Goal: Transaction & Acquisition: Subscribe to service/newsletter

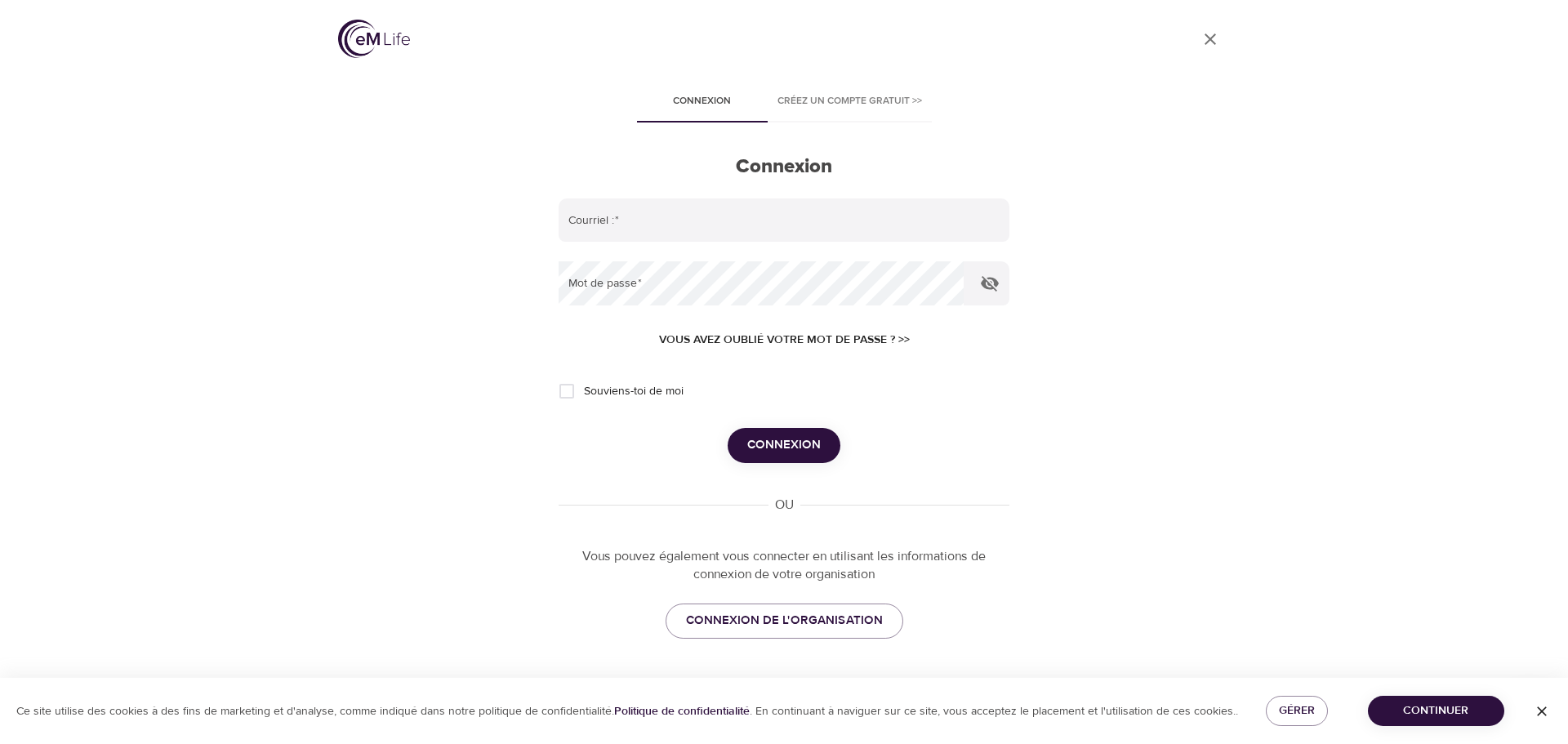
click at [829, 100] on span "Créez un compte gratuit >>" at bounding box center [850, 101] width 145 height 17
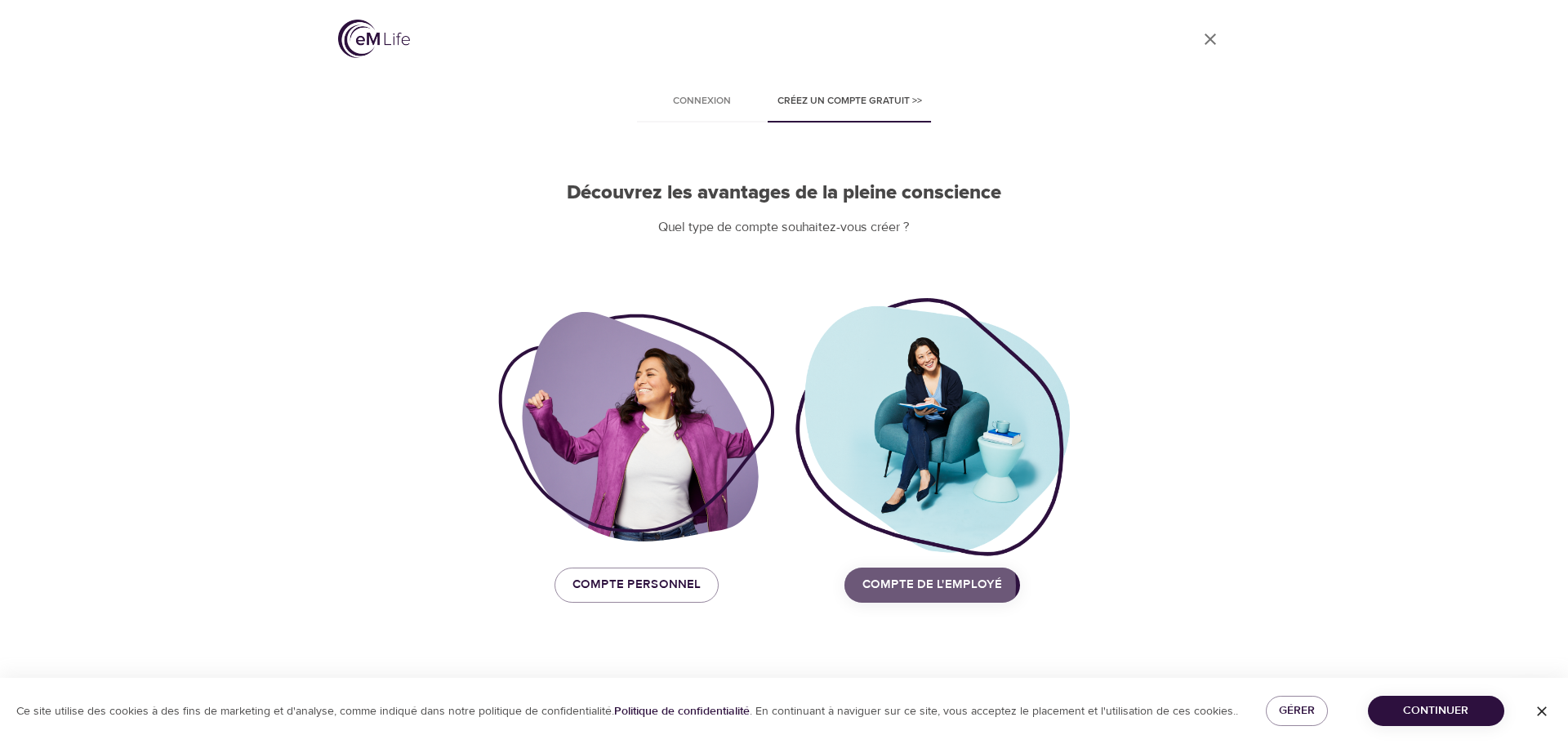
click at [923, 585] on span "Compte de l'employé" at bounding box center [933, 585] width 140 height 21
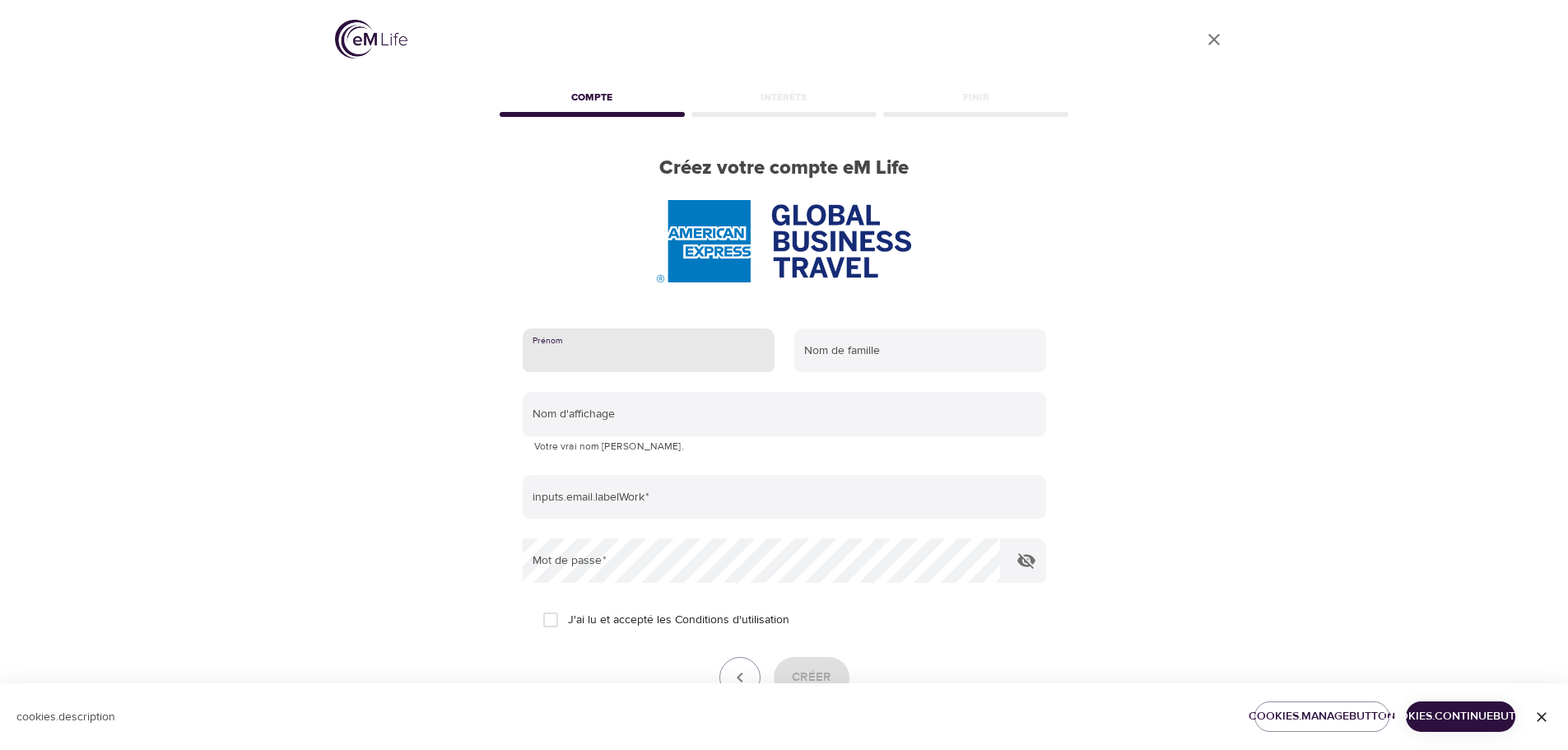
click at [650, 349] on input "text" at bounding box center [649, 351] width 252 height 45
type input "[PERSON_NAME]"
type input "Girardi"
type input "[PERSON_NAME]"
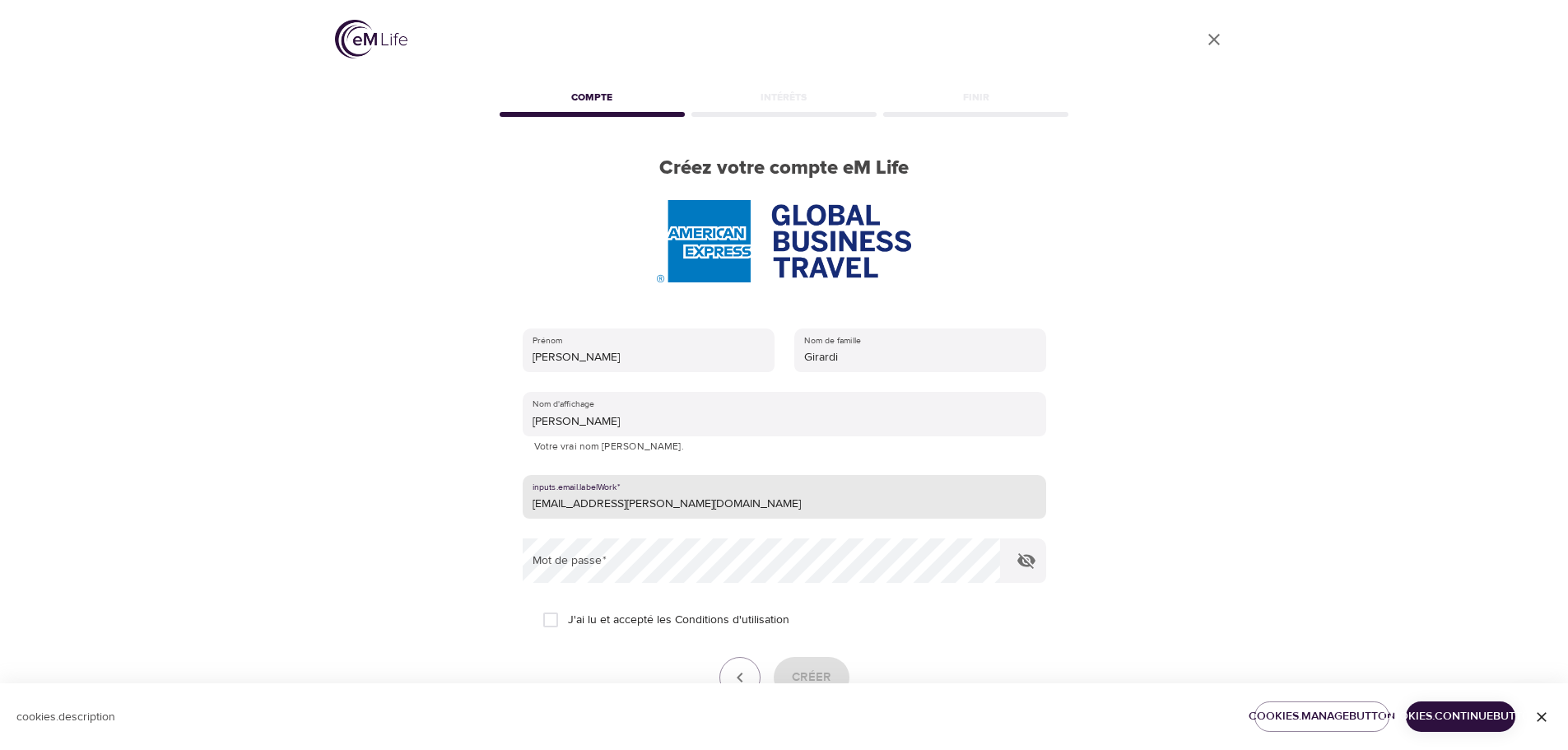
drag, startPoint x: 709, startPoint y: 496, endPoint x: 489, endPoint y: 497, distance: 220.0
click at [489, 496] on div "User Profile Compte Intérêts Finir Créez votre compte eM Life Prénom [PERSON_NA…" at bounding box center [784, 375] width 938 height 750
type input "[PERSON_NAME][EMAIL_ADDRESS][DOMAIN_NAME]"
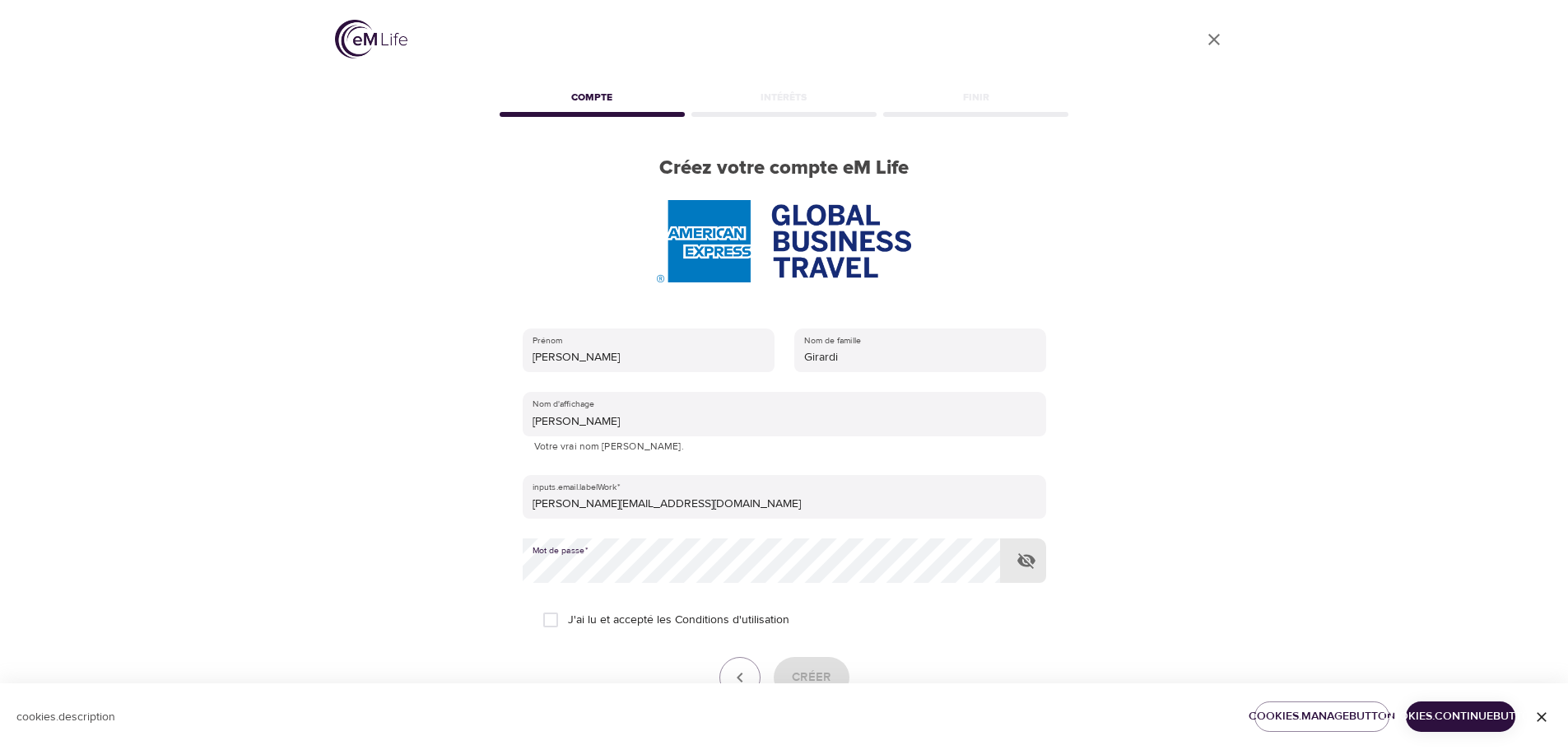
drag, startPoint x: 549, startPoint y: 621, endPoint x: 607, endPoint y: 616, distance: 58.2
click at [548, 622] on input "J'ai lu et accepté les Conditions d'utilisation" at bounding box center [551, 620] width 35 height 35
checkbox input "true"
click at [825, 677] on span "Créer" at bounding box center [812, 678] width 40 height 22
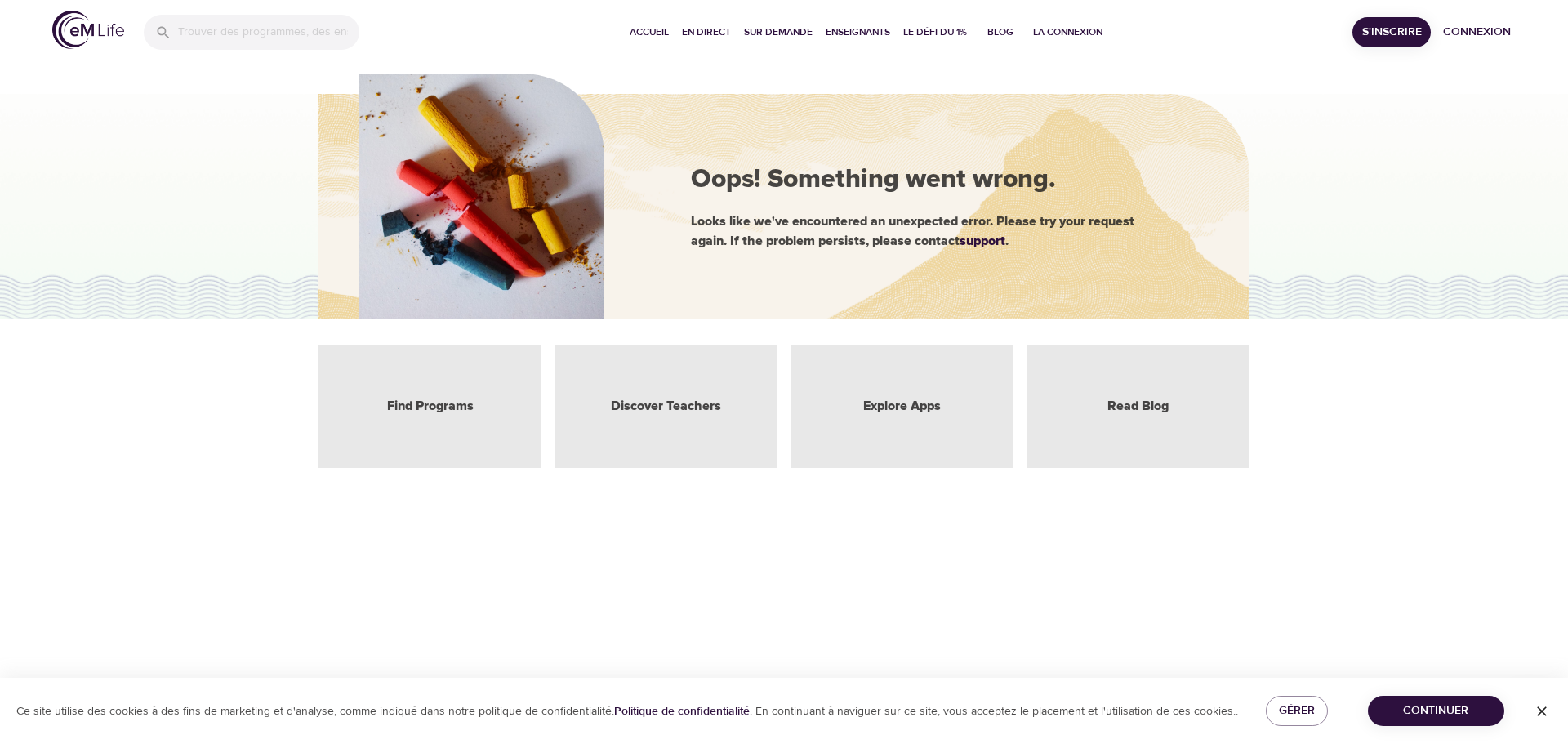
click at [1477, 29] on span "Connexion" at bounding box center [1476, 32] width 65 height 21
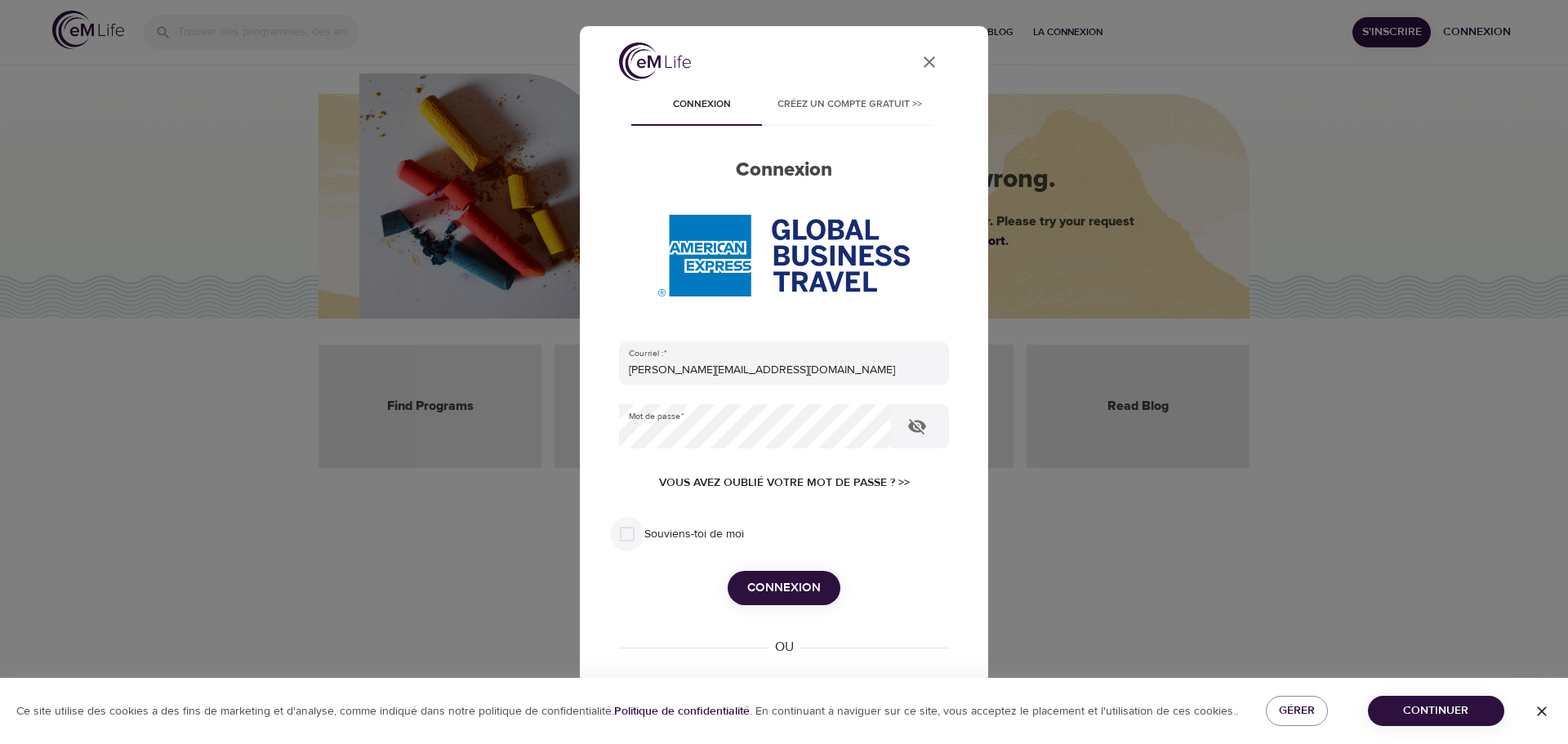
click at [626, 535] on input "Souviens-toi de moi" at bounding box center [627, 534] width 35 height 35
checkbox input "true"
click at [770, 592] on span "Connexion" at bounding box center [784, 588] width 73 height 21
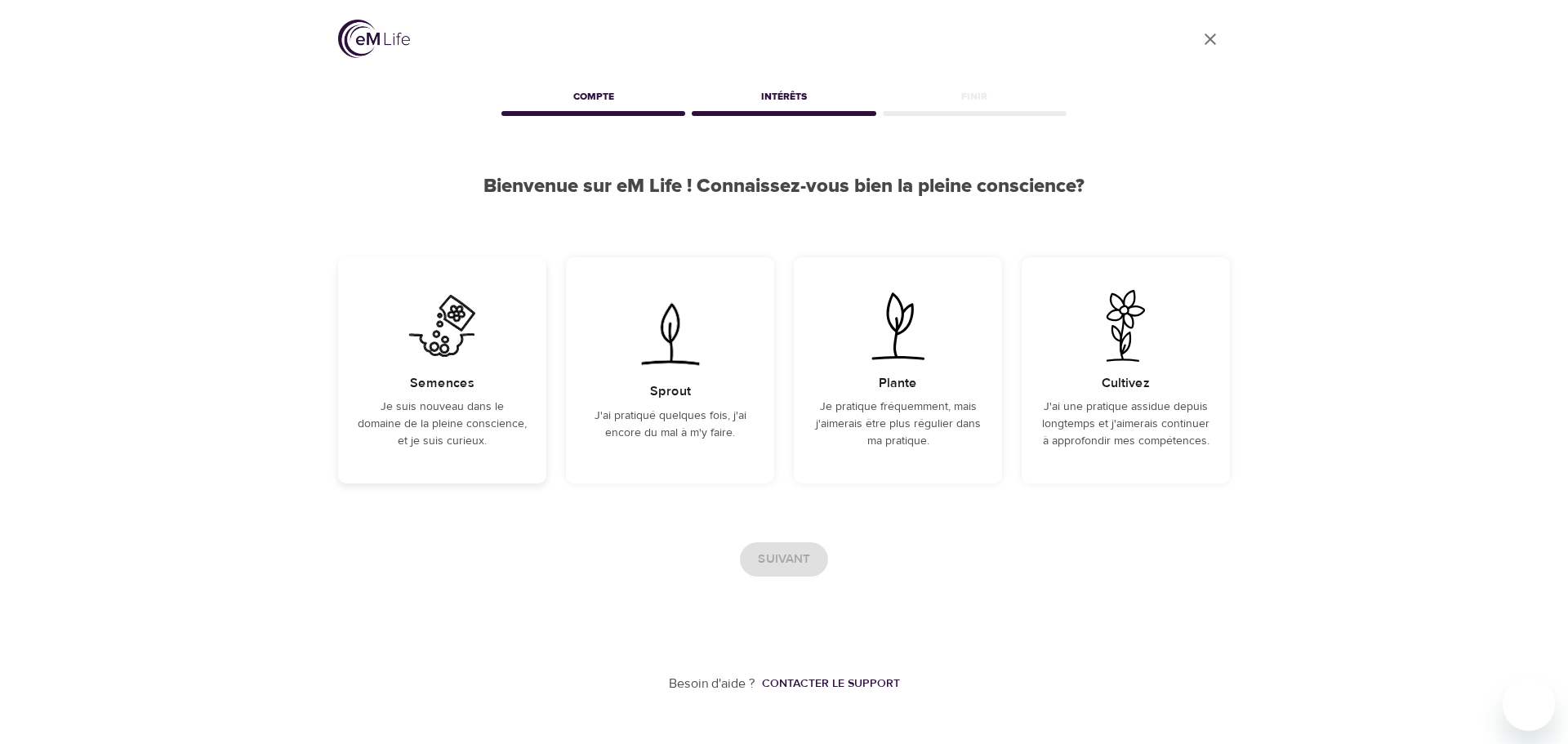
click at [435, 367] on div "Semences Je suis nouveau dans le domaine de la pleine conscience, et je suis cu…" at bounding box center [442, 370] width 208 height 226
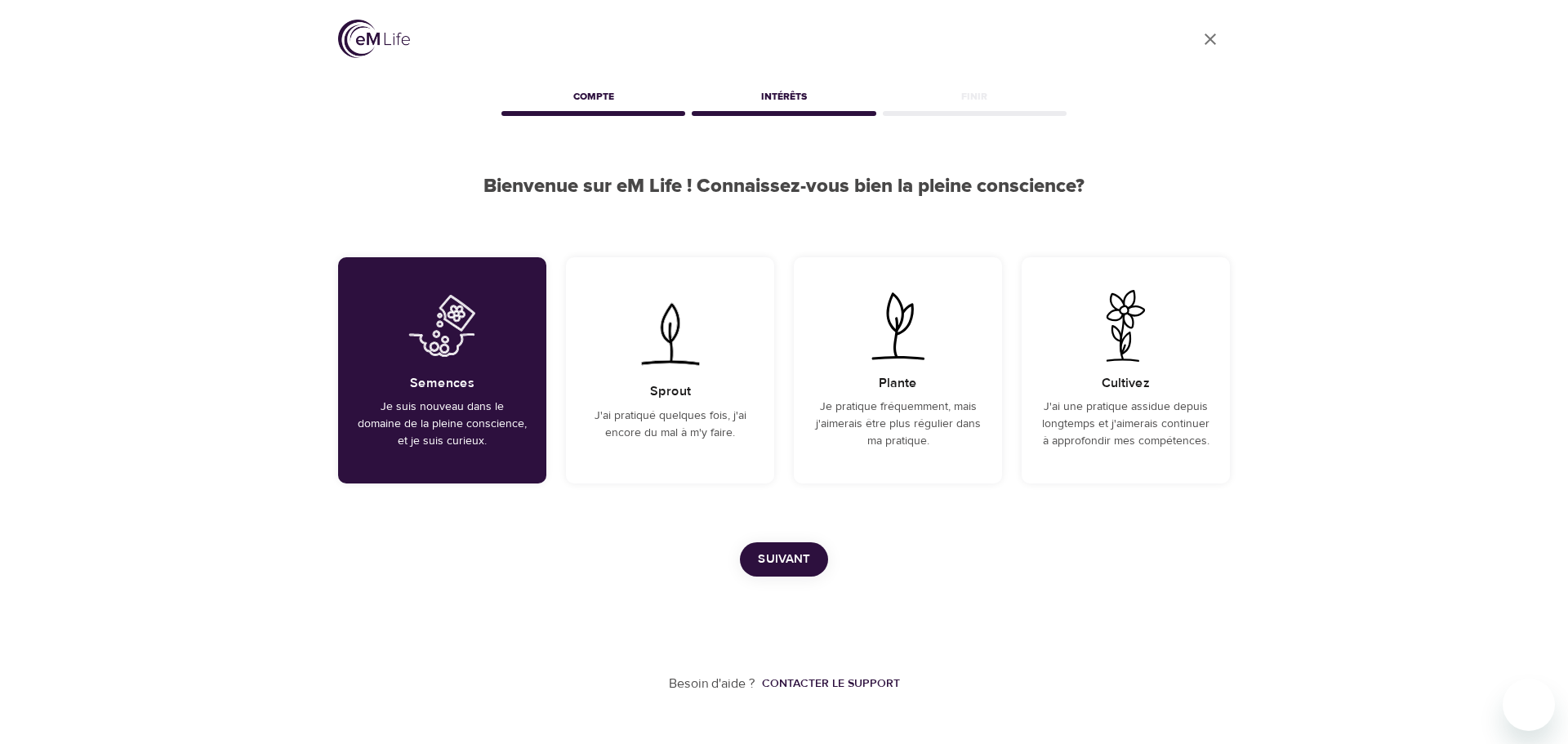
click at [803, 563] on span "Suivant" at bounding box center [784, 560] width 53 height 21
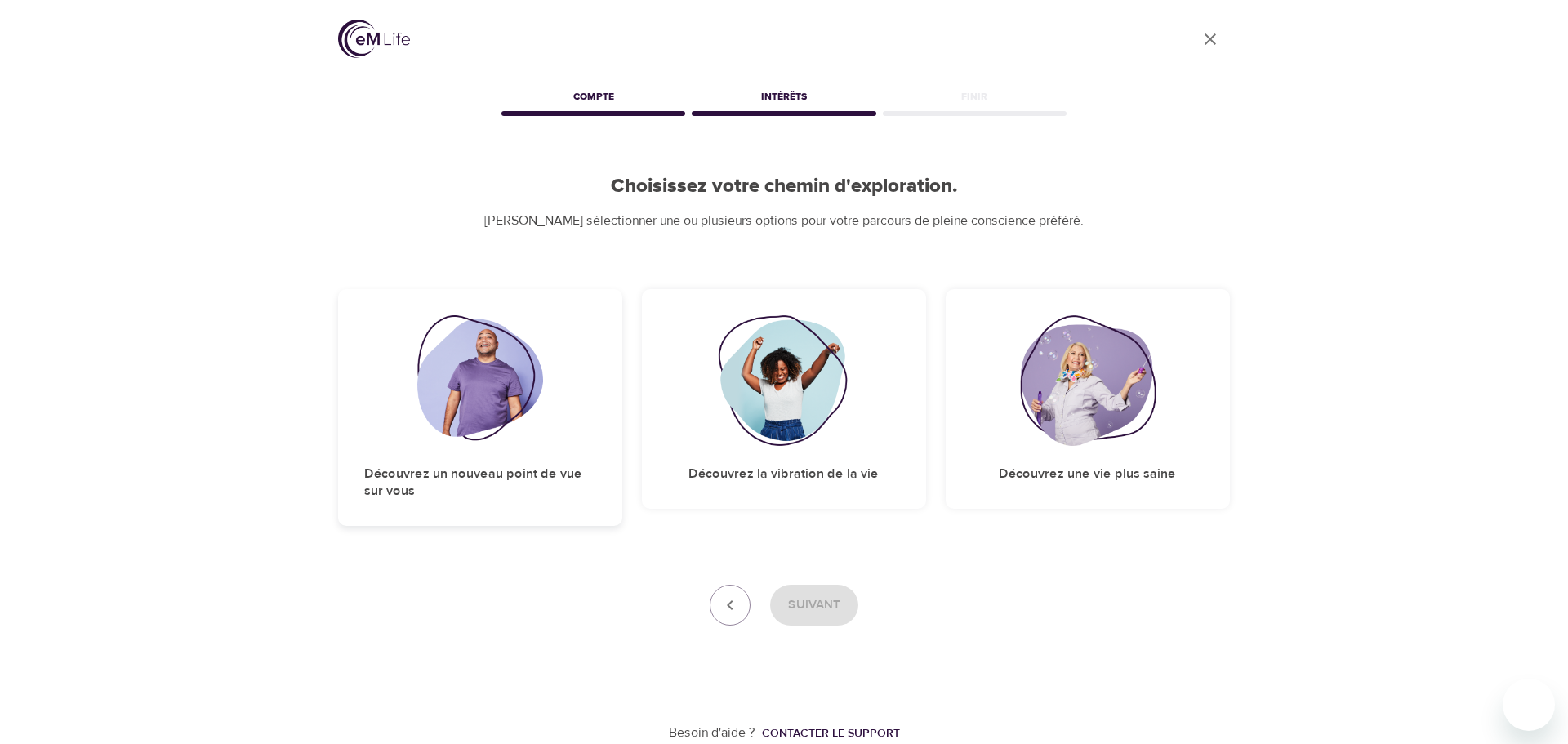
click at [517, 401] on img at bounding box center [481, 380] width 127 height 131
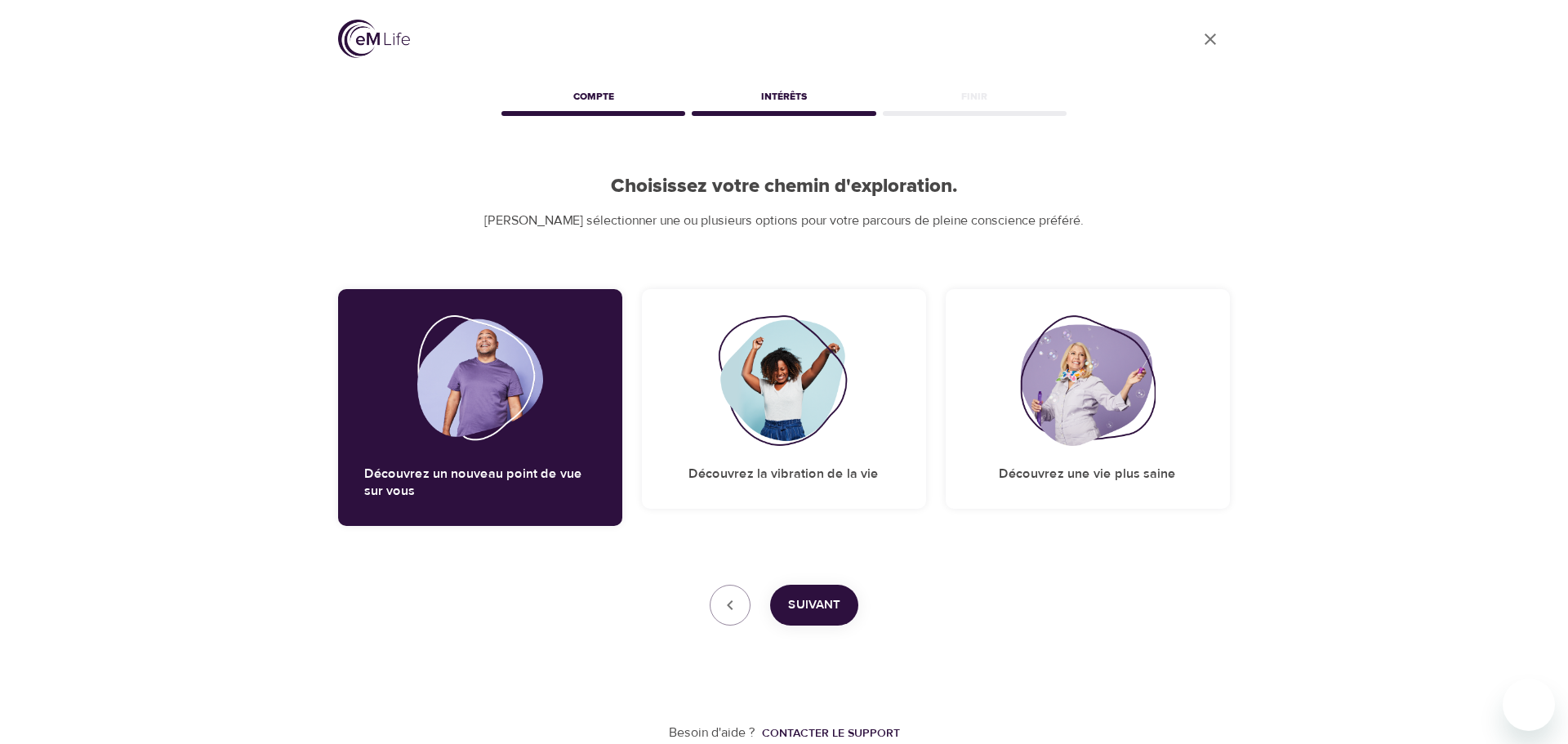
click at [813, 605] on span "Suivant" at bounding box center [815, 605] width 53 height 21
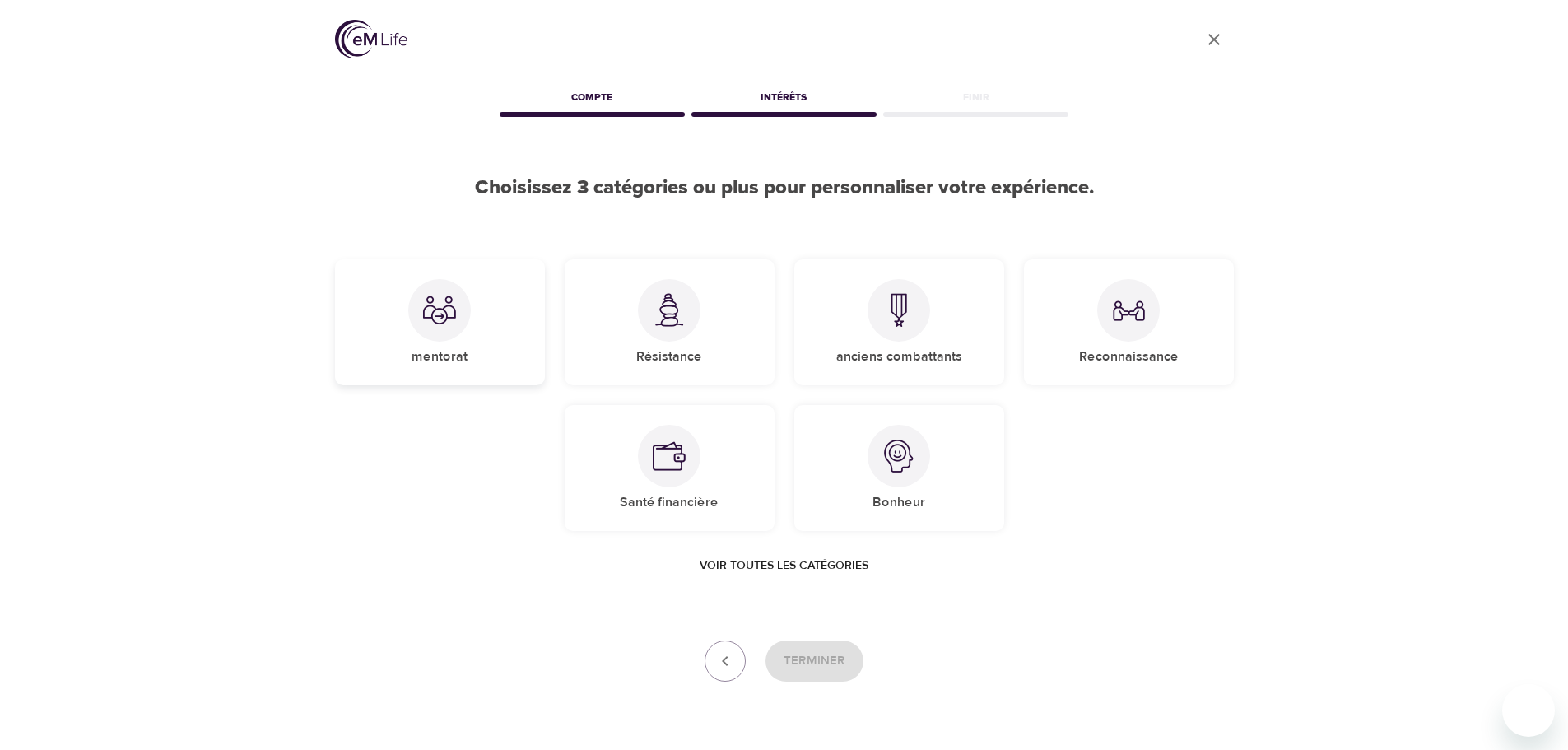
click at [469, 324] on div "mentorat" at bounding box center [440, 323] width 210 height 126
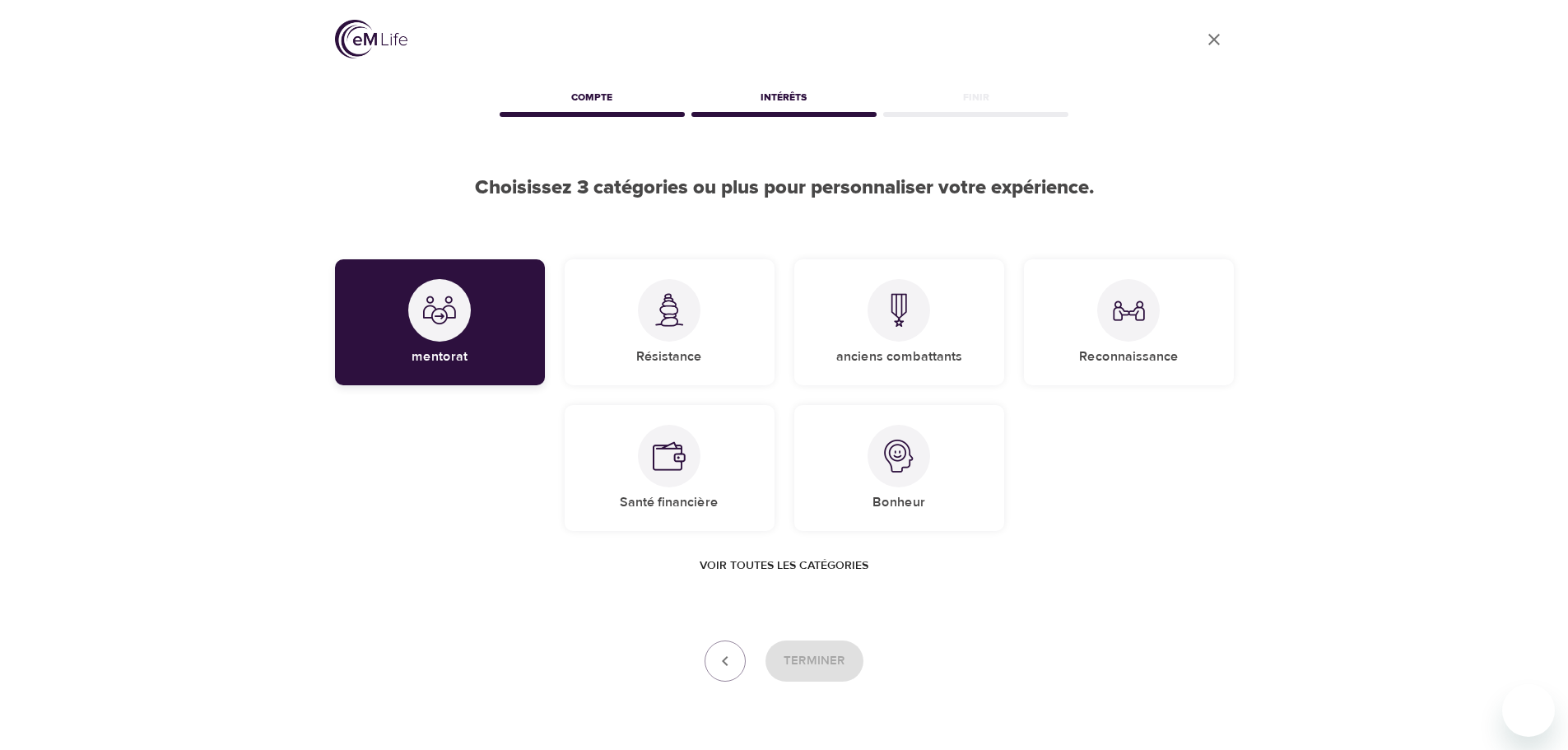
click at [478, 329] on div "mentorat" at bounding box center [440, 323] width 210 height 126
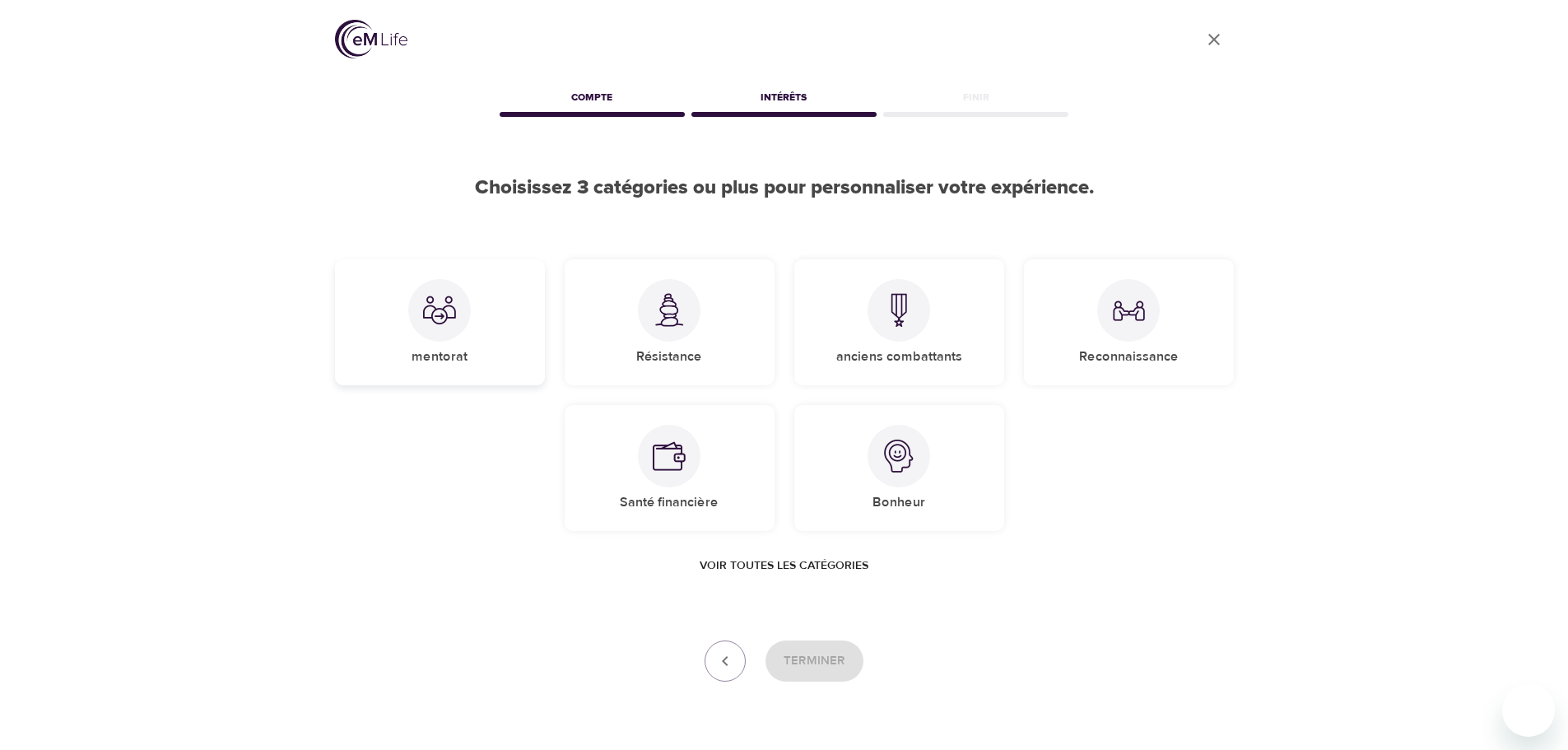
click at [478, 329] on div "mentorat" at bounding box center [440, 323] width 210 height 126
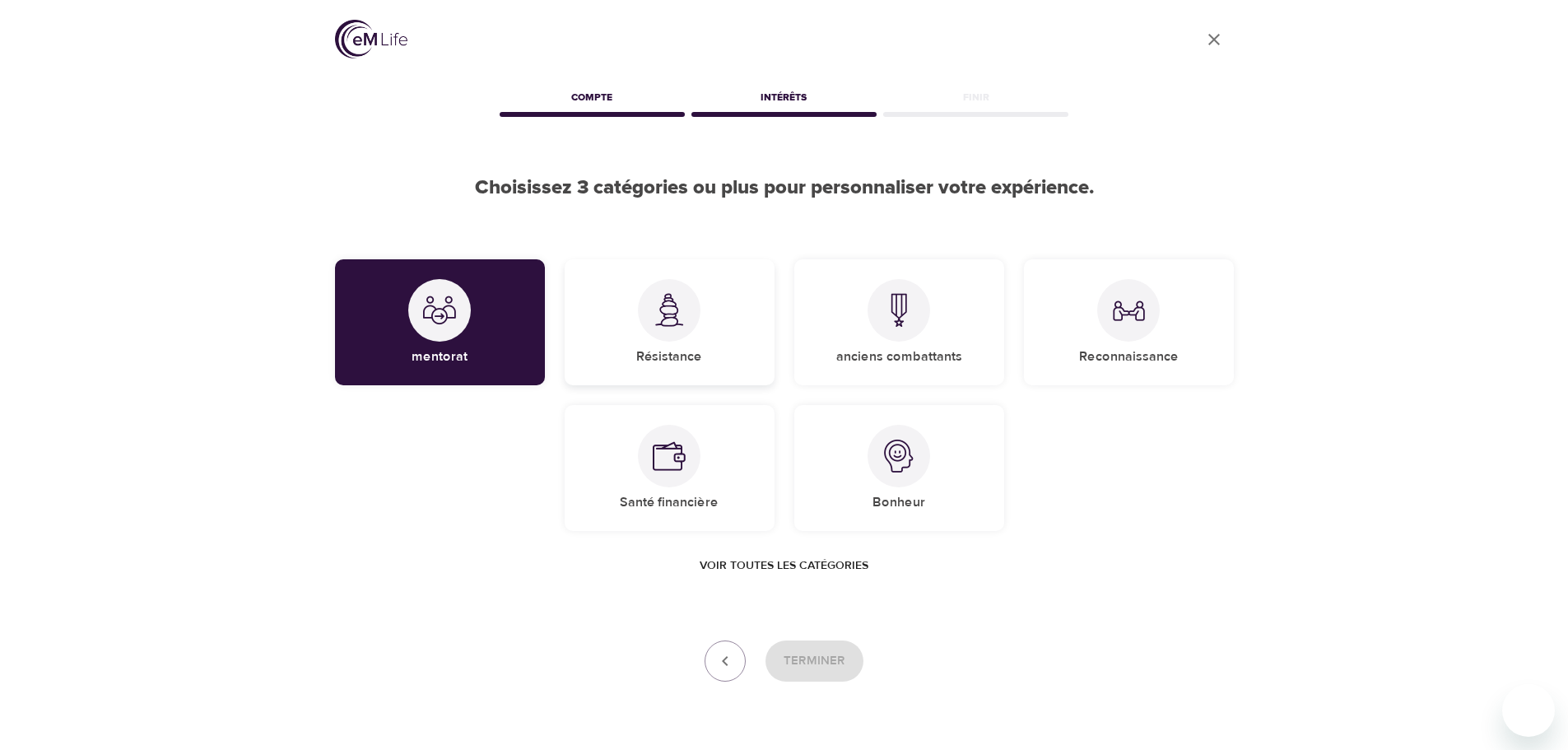
click at [647, 353] on h5 "Résistance" at bounding box center [669, 357] width 66 height 17
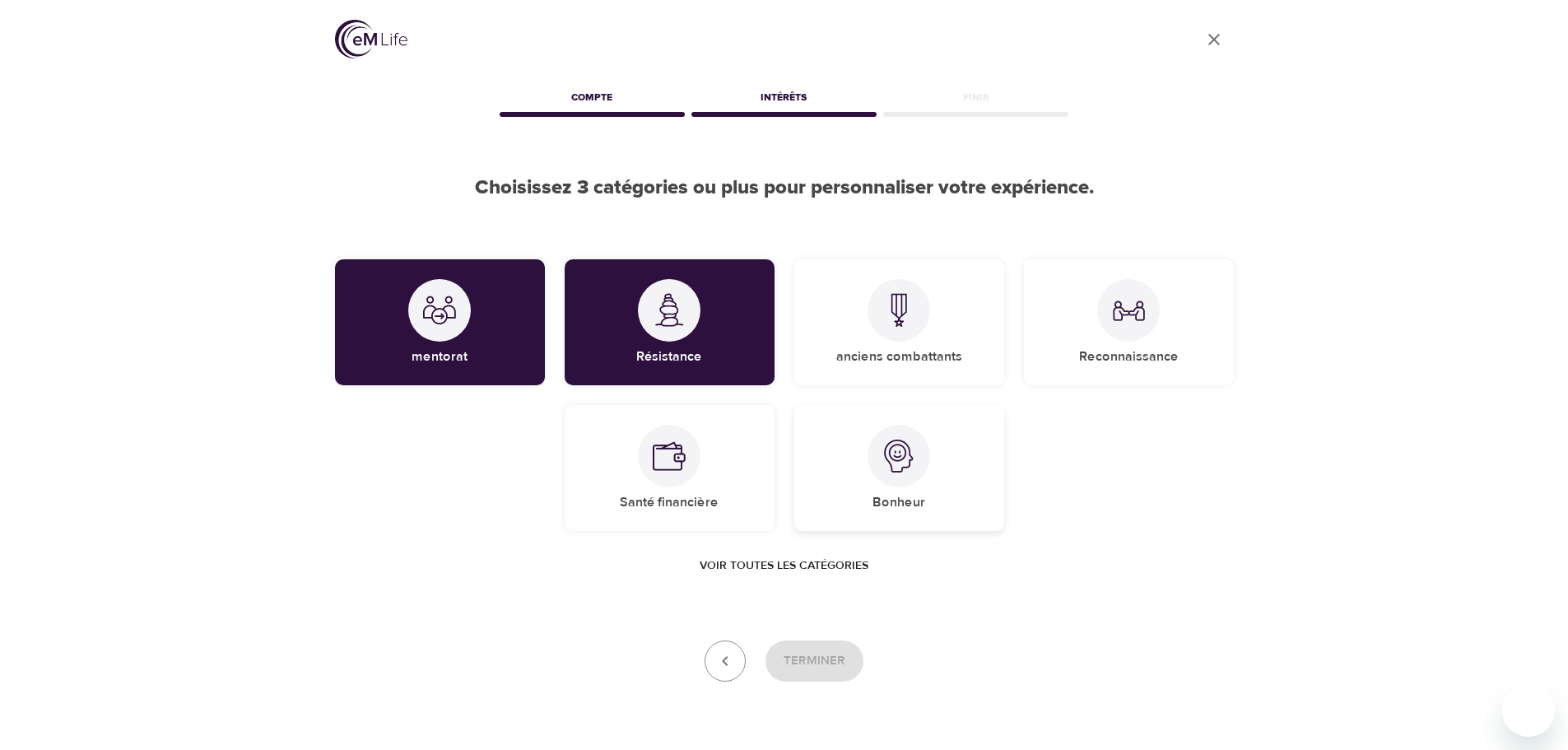
click at [921, 470] on div at bounding box center [898, 455] width 62 height 62
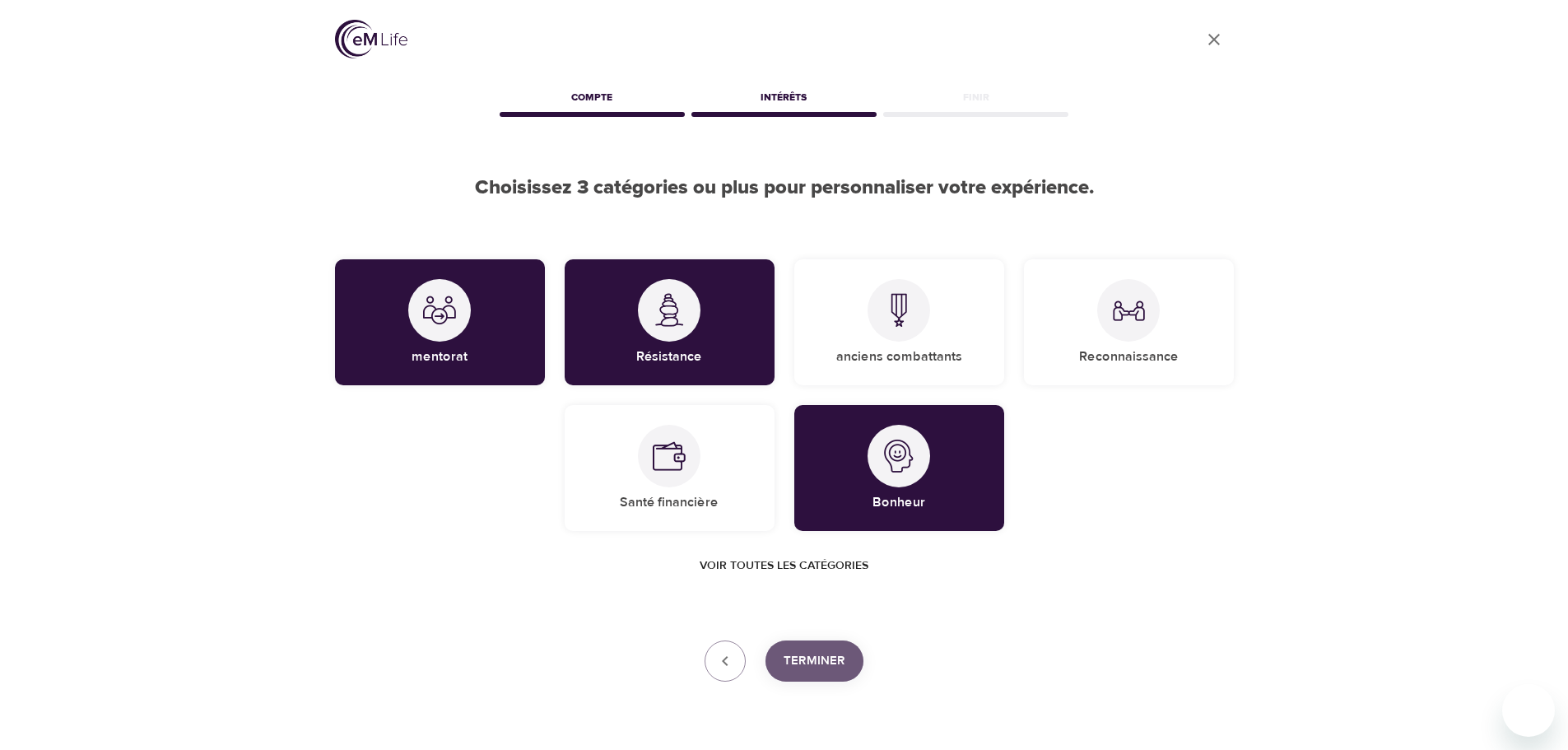
click at [818, 668] on span "Terminer" at bounding box center [815, 661] width 61 height 22
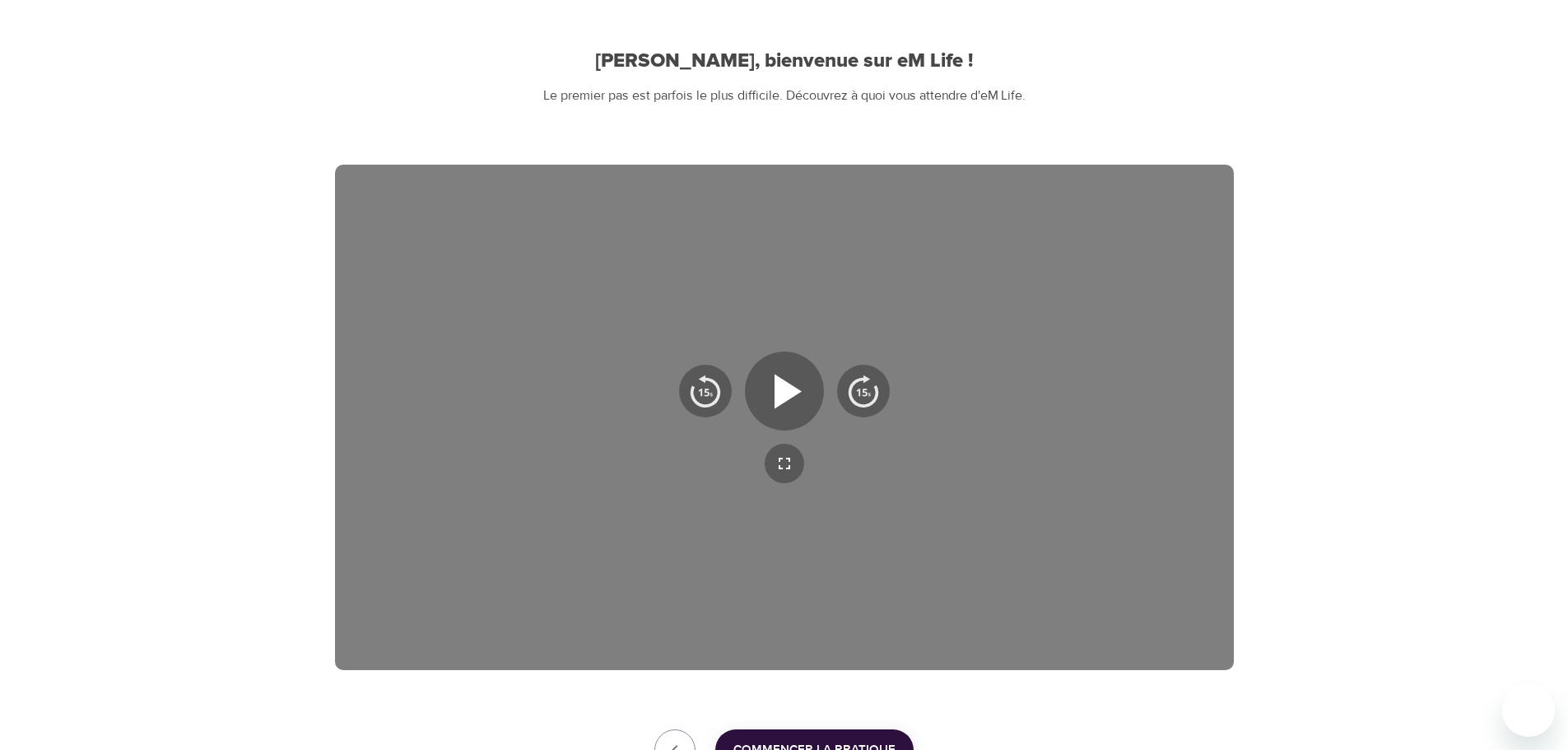
scroll to position [265, 0]
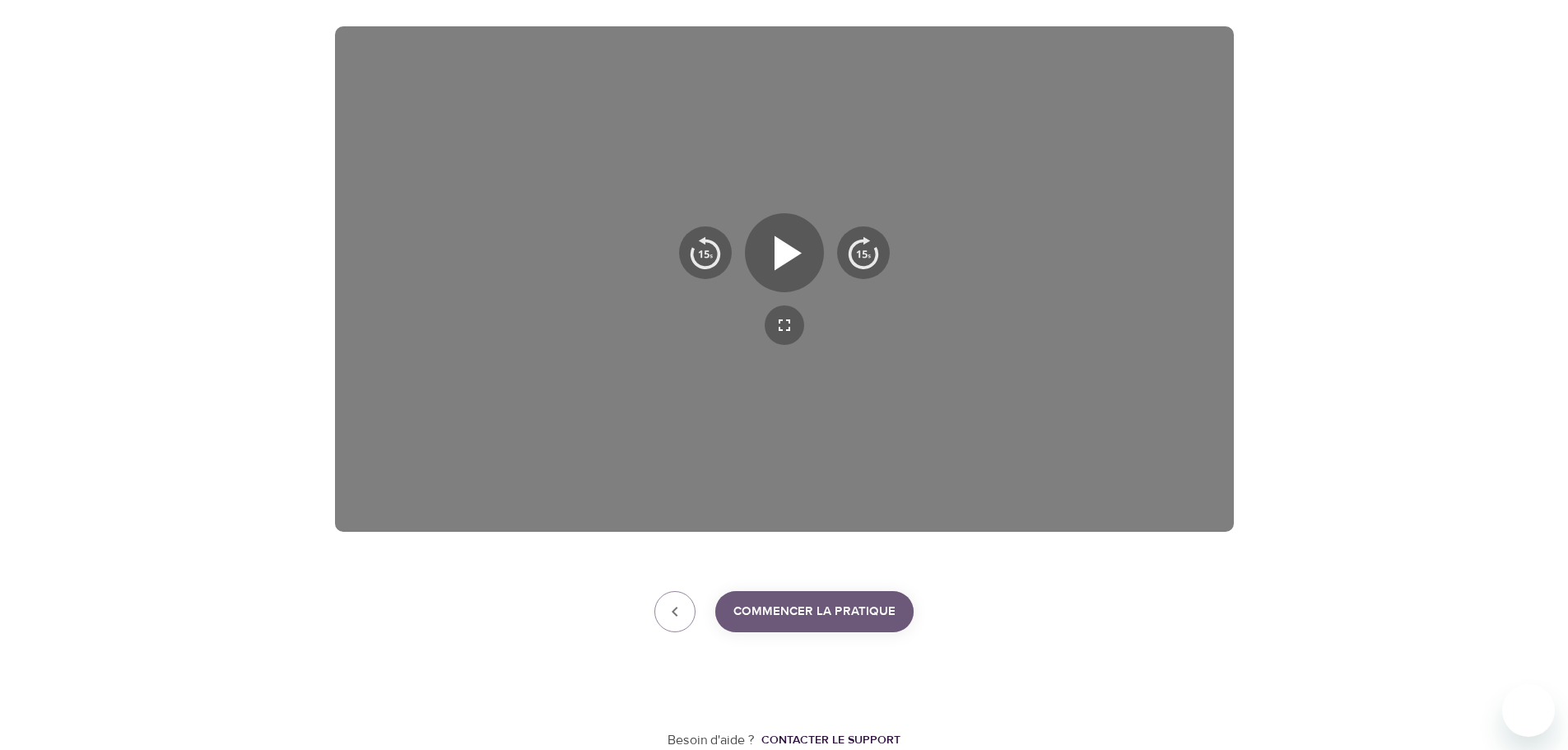
click at [792, 625] on button "Commencer la pratique" at bounding box center [814, 611] width 198 height 41
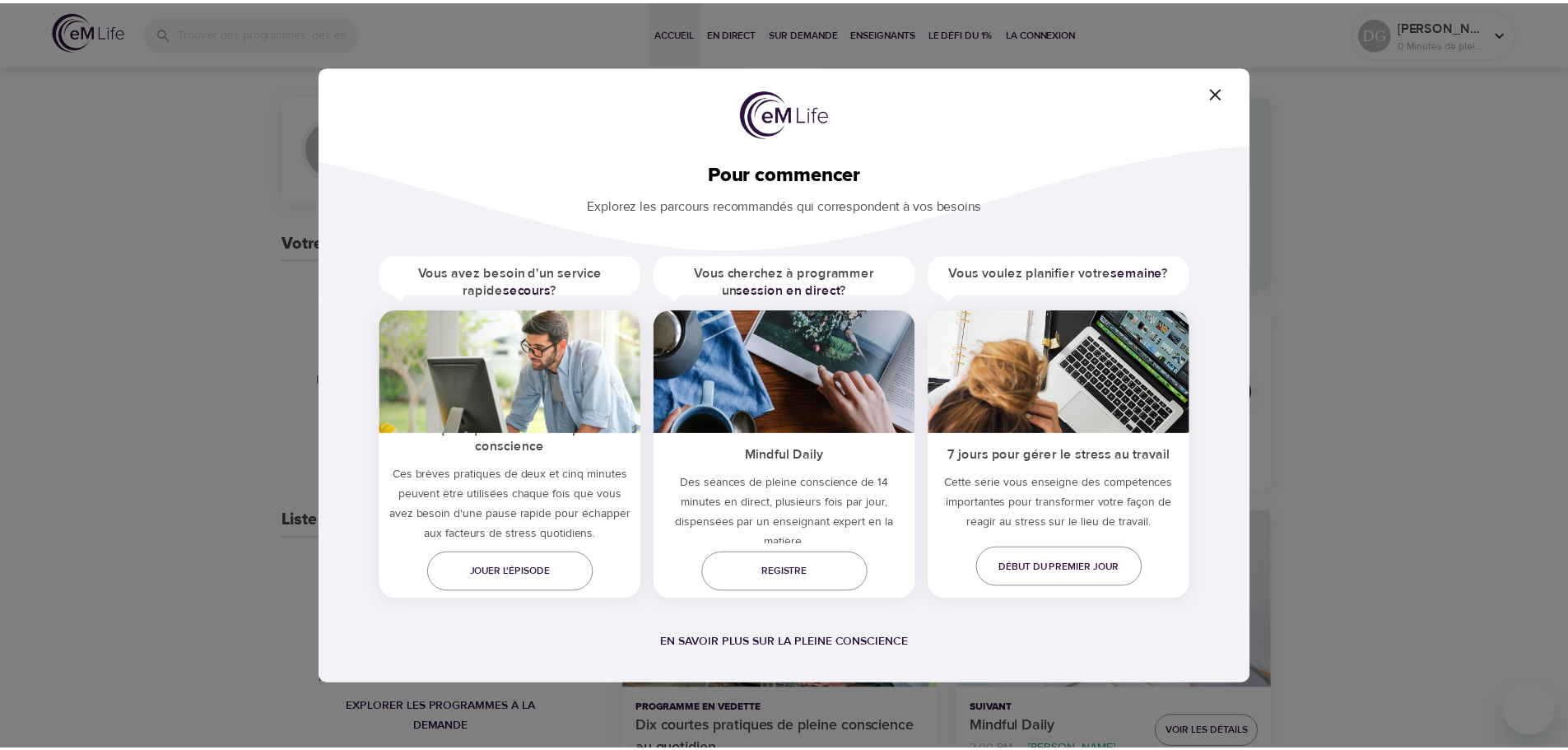
scroll to position [8, 0]
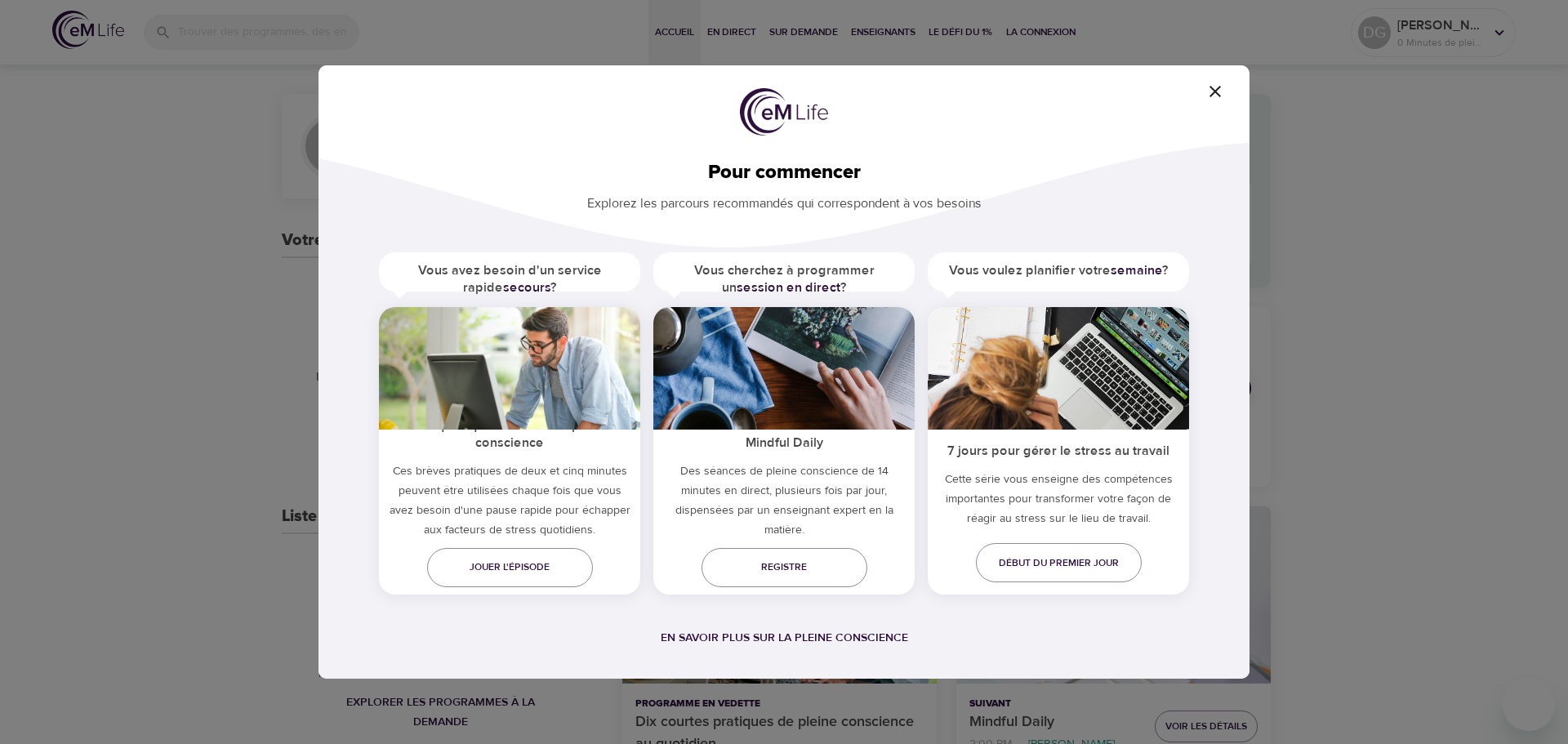
click at [1218, 89] on icon "button" at bounding box center [1216, 91] width 12 height 12
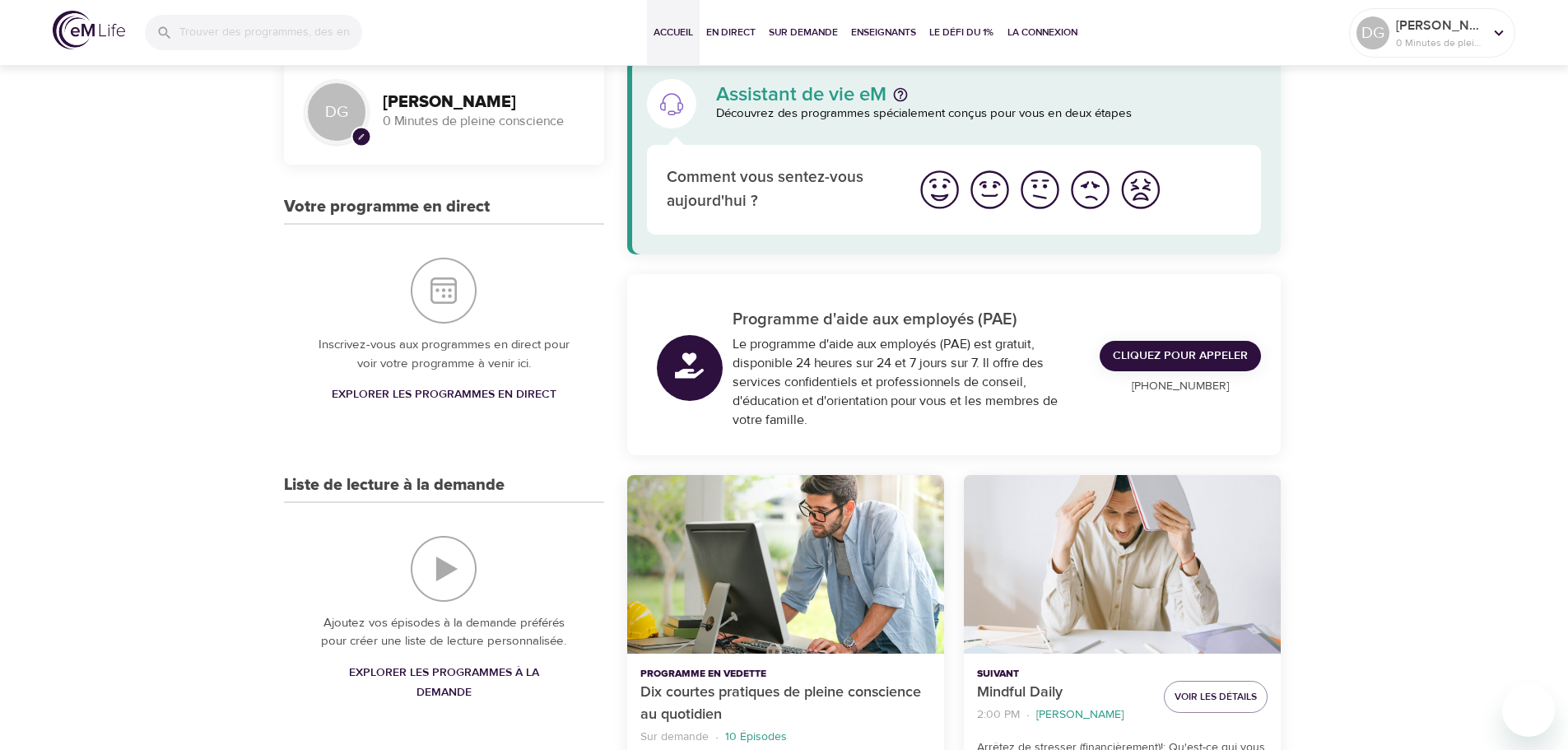
scroll to position [0, 0]
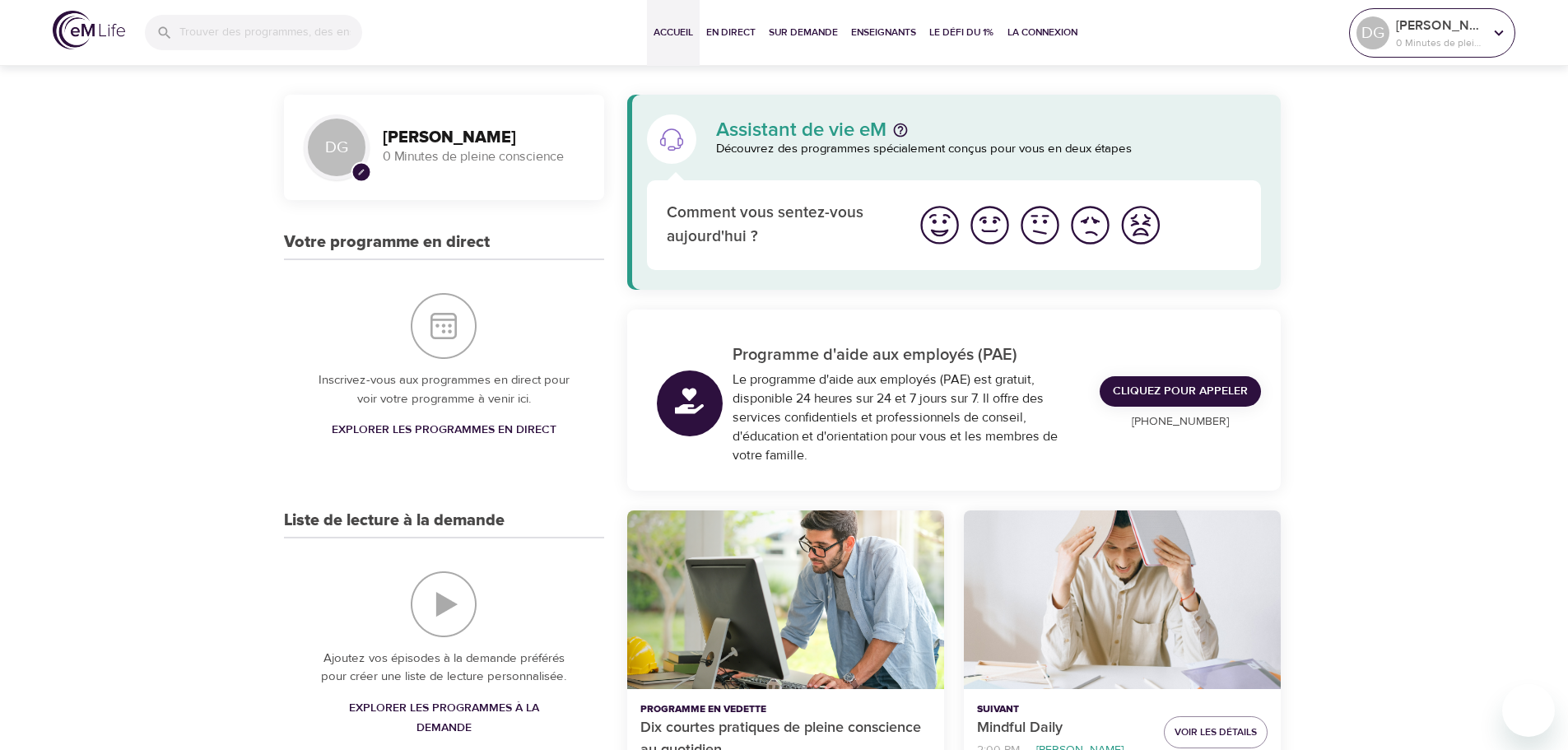
click at [1503, 37] on icon at bounding box center [1499, 33] width 18 height 18
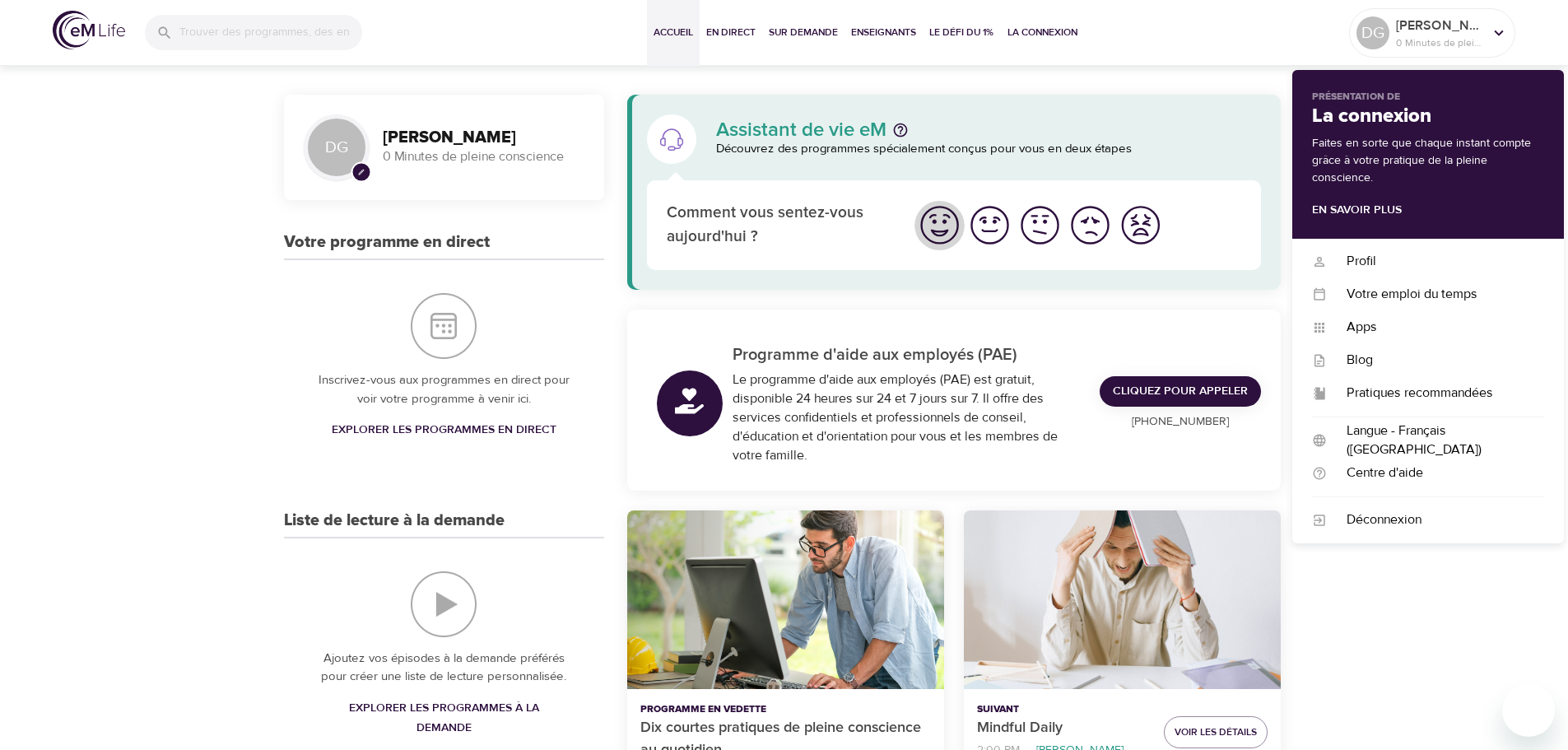
click at [940, 226] on img "Je me sens bien" at bounding box center [939, 225] width 46 height 46
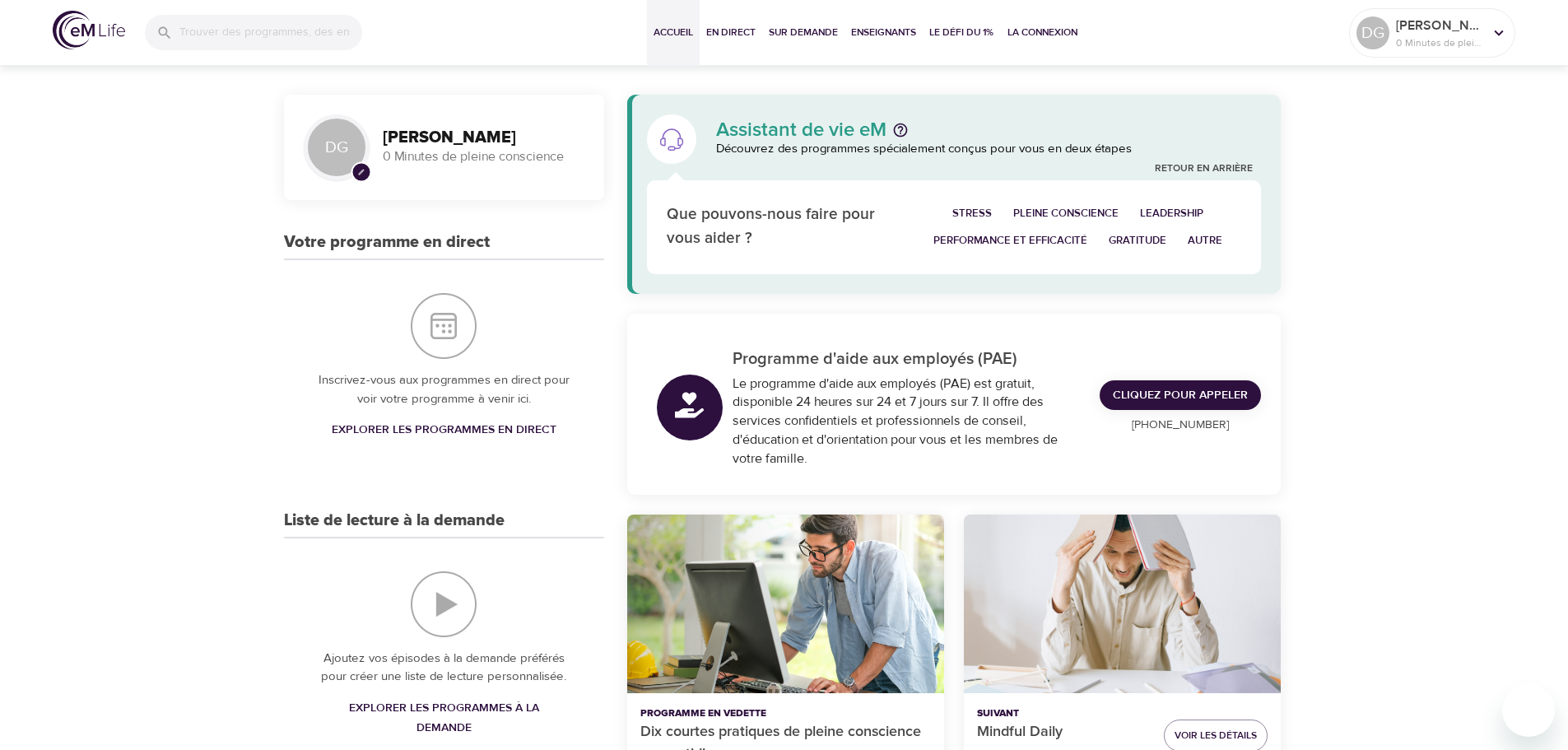
click at [994, 245] on span "Performance et efficacité" at bounding box center [1010, 241] width 154 height 19
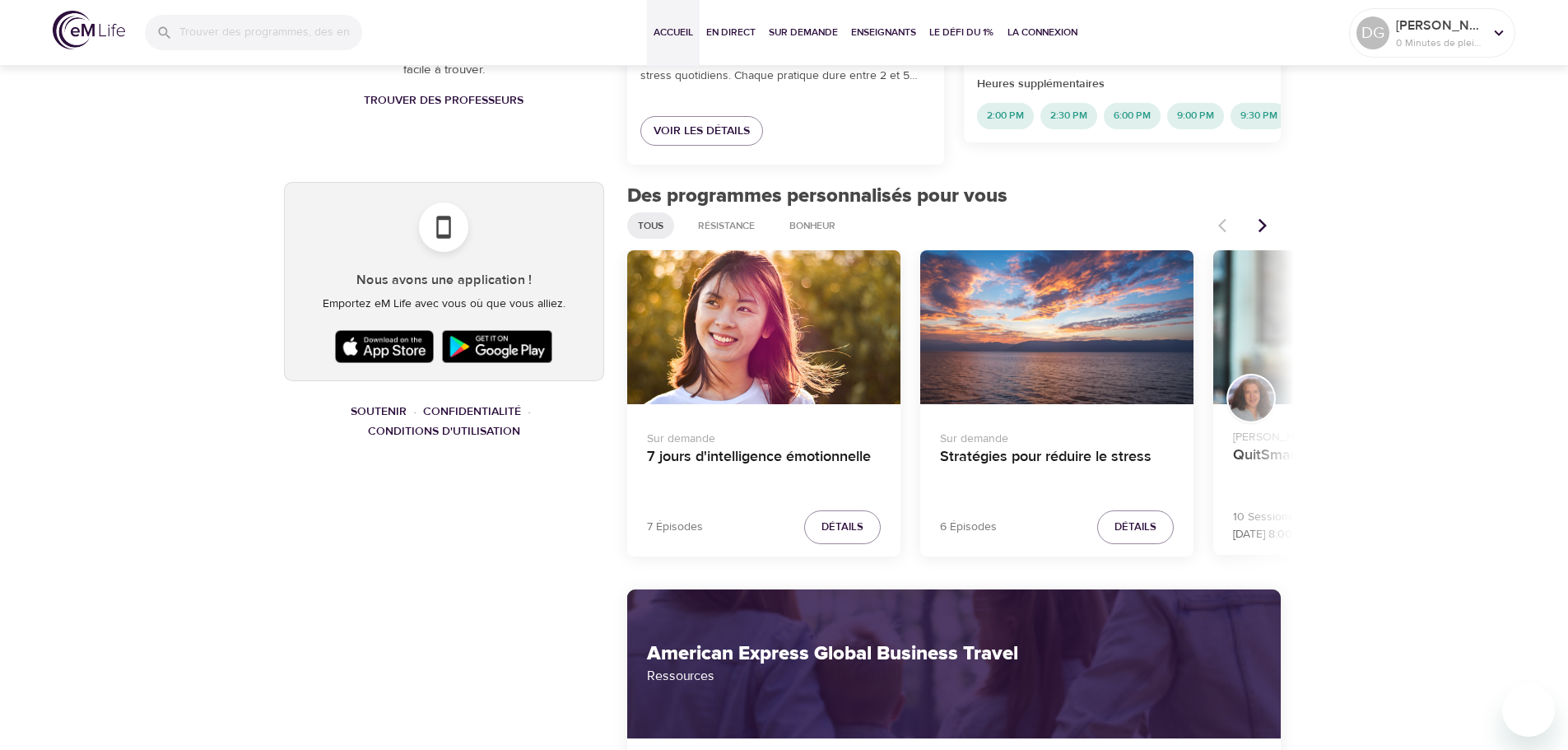
scroll to position [988, 0]
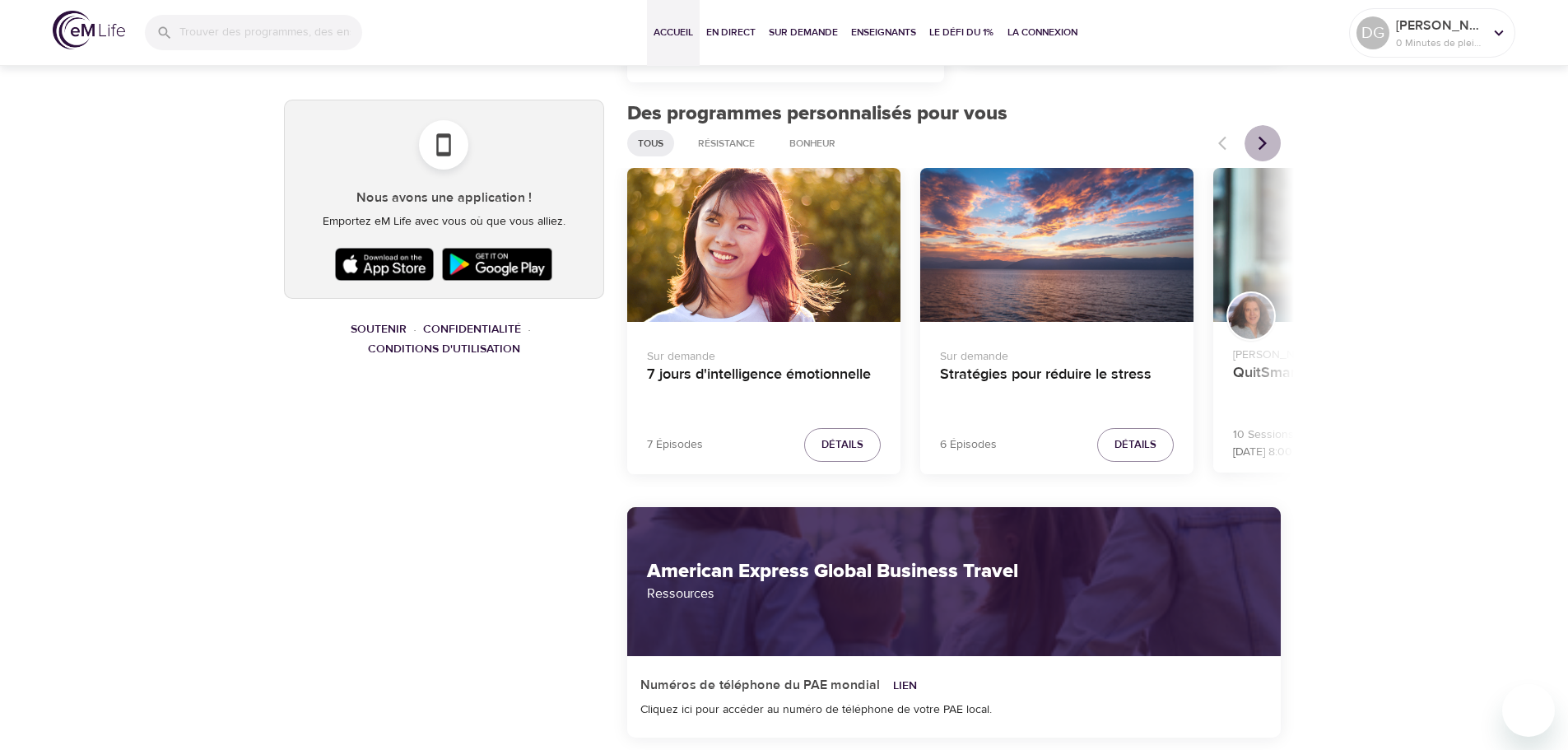
click at [1263, 144] on icon "Articles précédents" at bounding box center [1263, 144] width 17 height 17
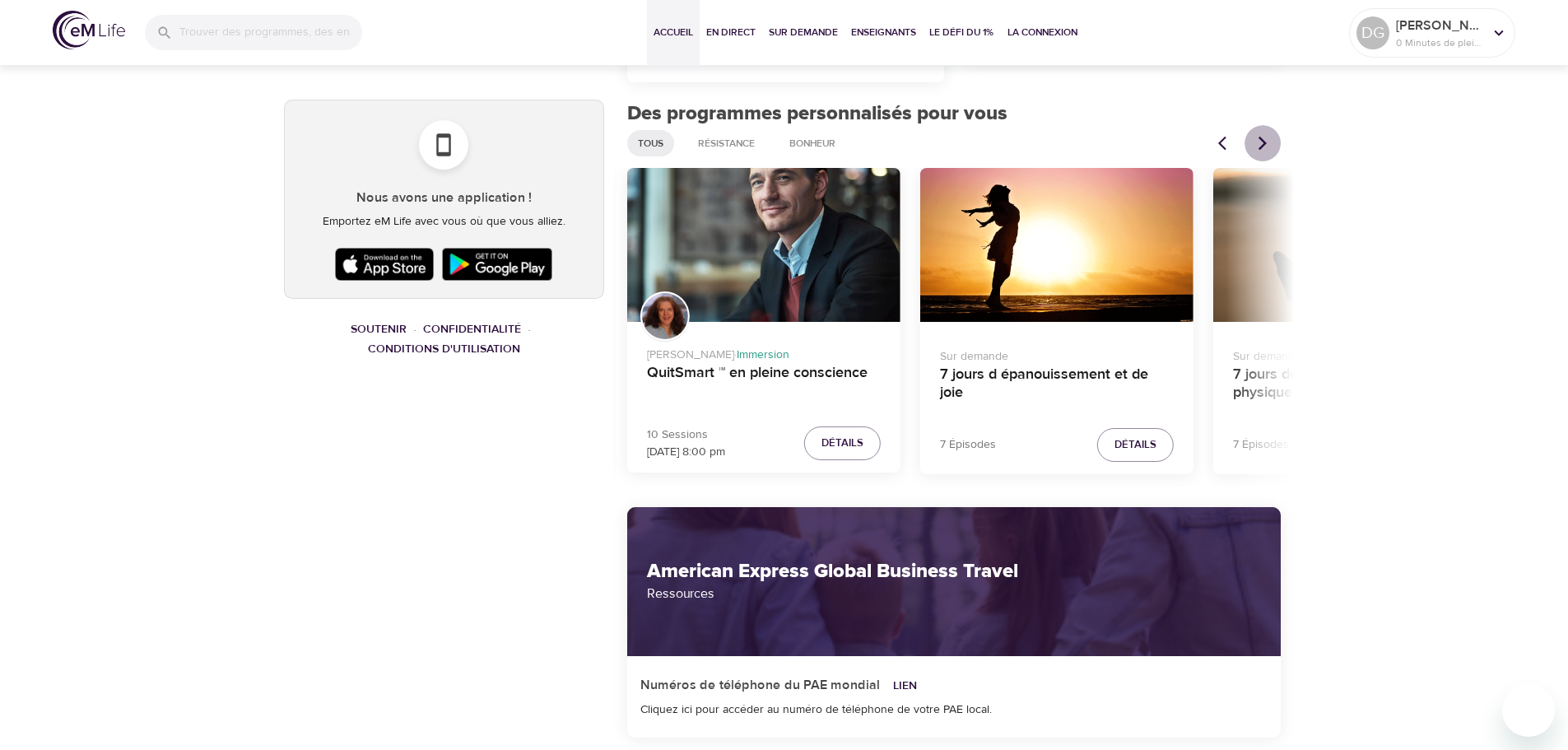
click at [1263, 144] on icon "Articles précédents" at bounding box center [1263, 144] width 17 height 17
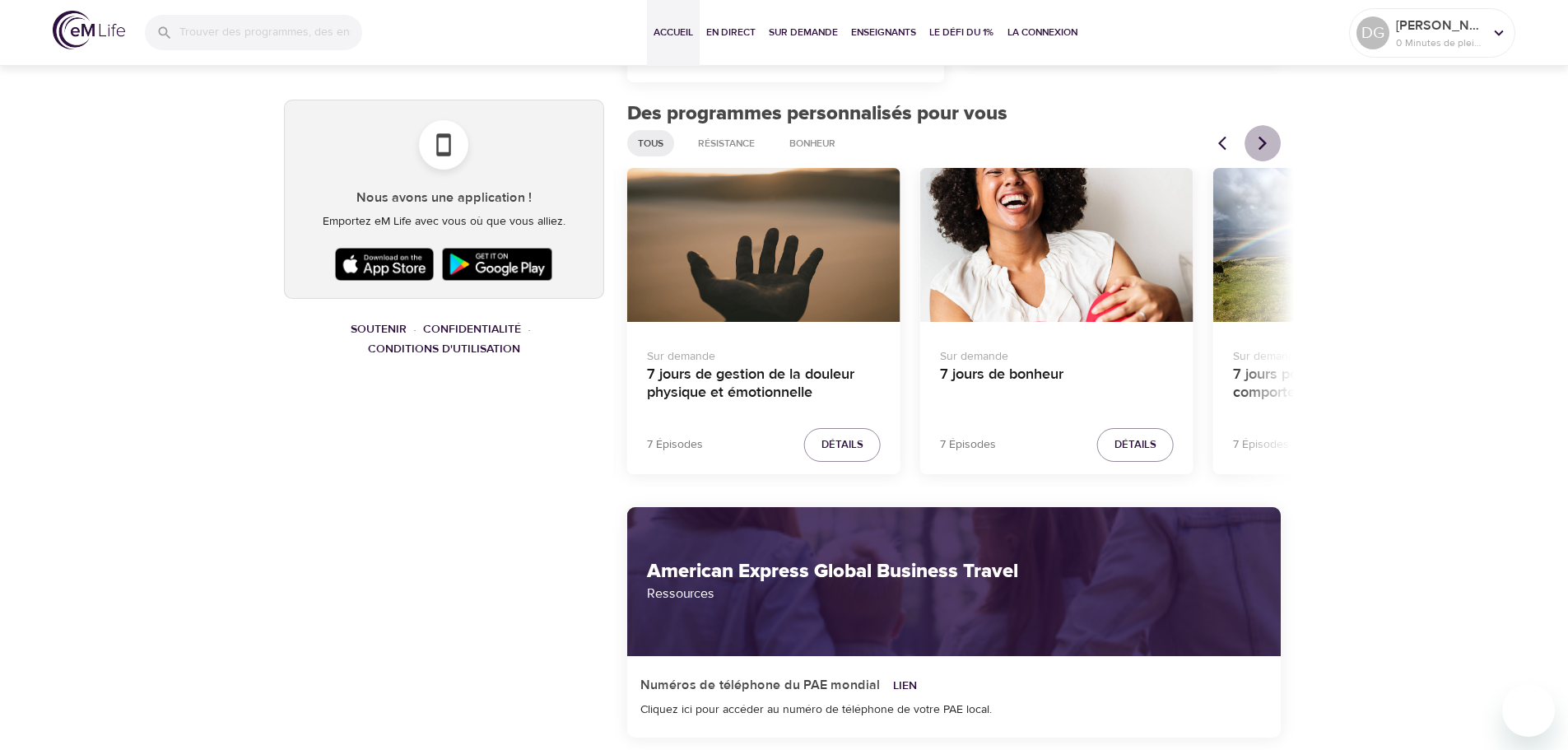
click at [1263, 144] on icon "Articles précédents" at bounding box center [1263, 144] width 17 height 17
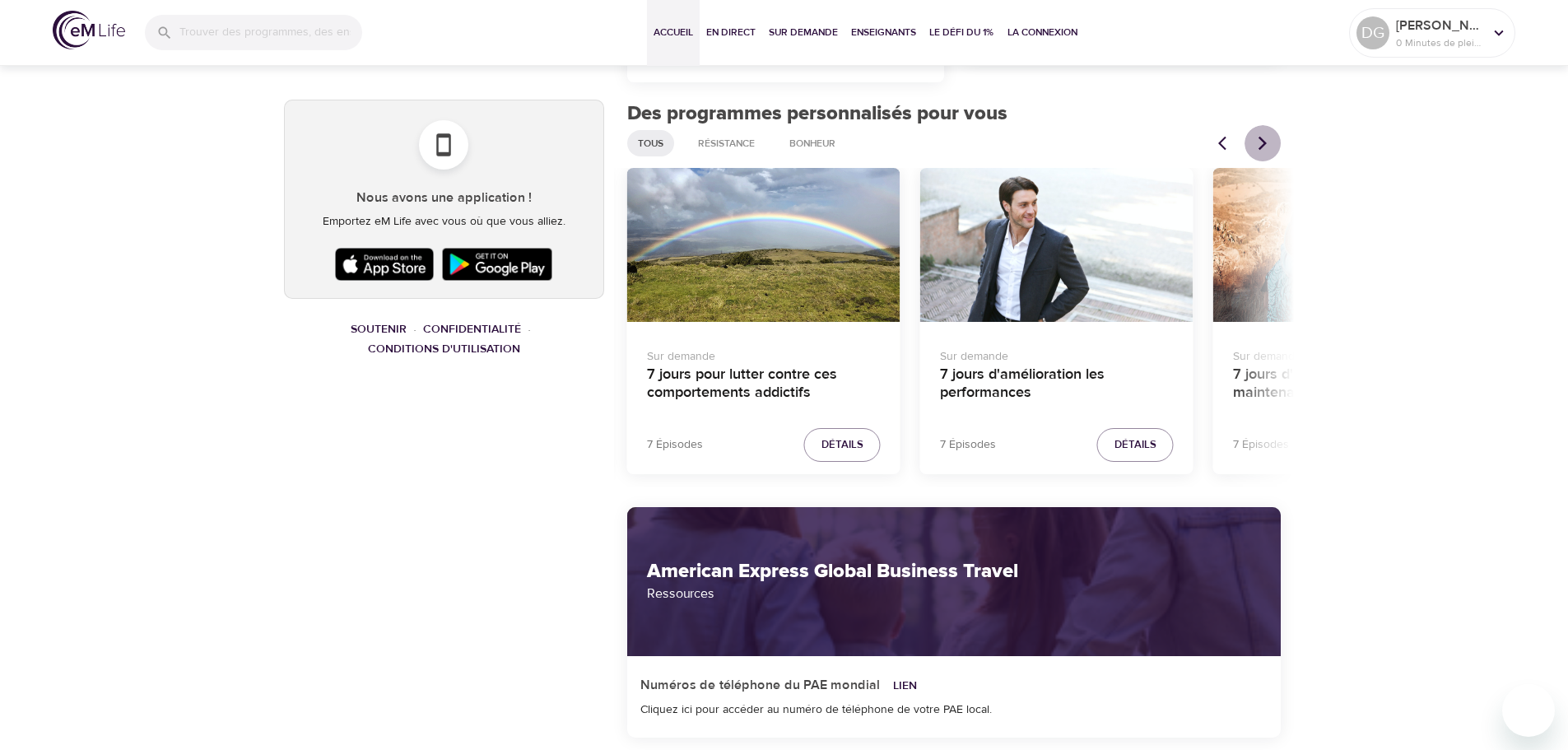
click at [1263, 144] on icon "Articles précédents" at bounding box center [1263, 144] width 17 height 17
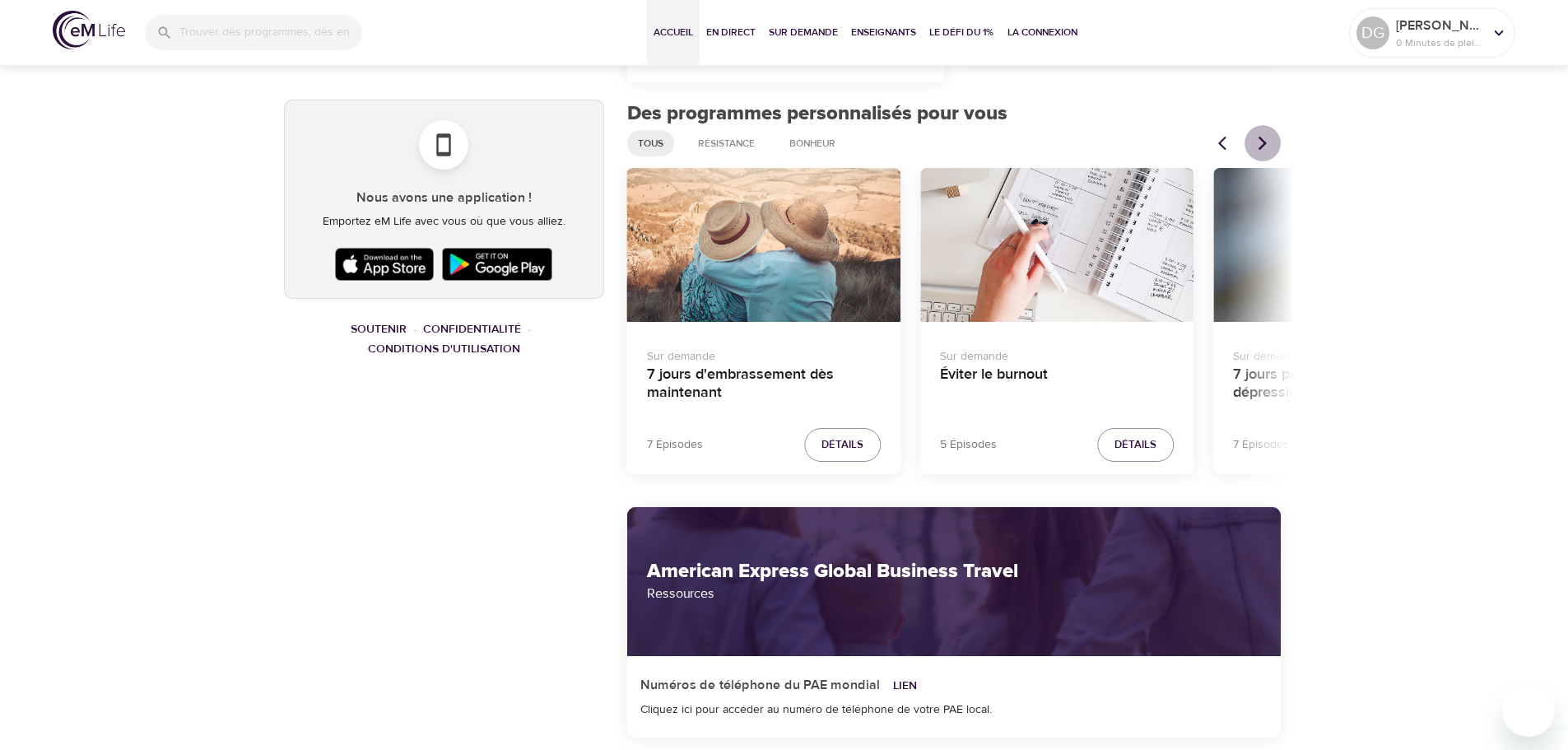
click at [1263, 144] on icon "Articles précédents" at bounding box center [1263, 144] width 17 height 17
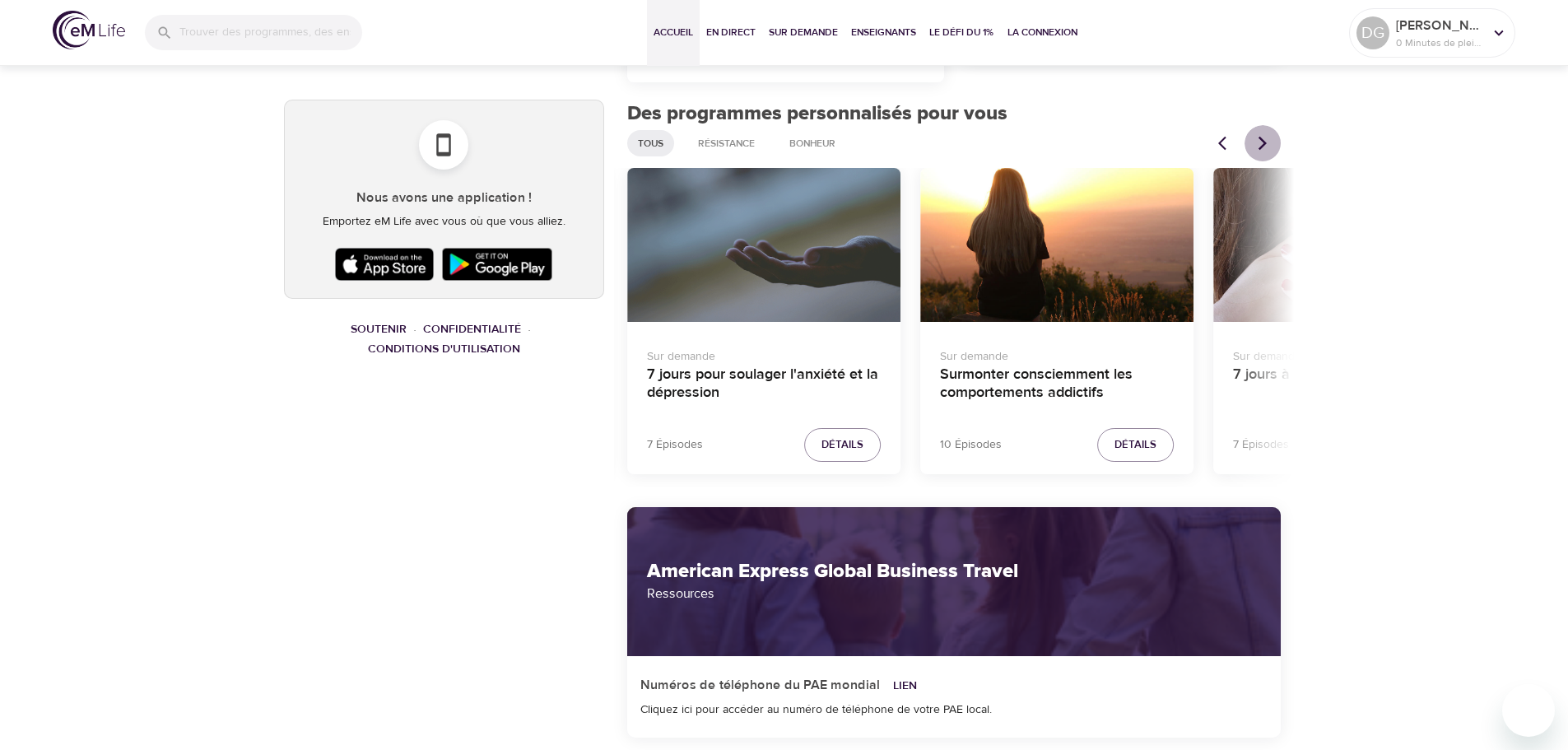
click at [1263, 144] on icon "Articles précédents" at bounding box center [1263, 144] width 17 height 17
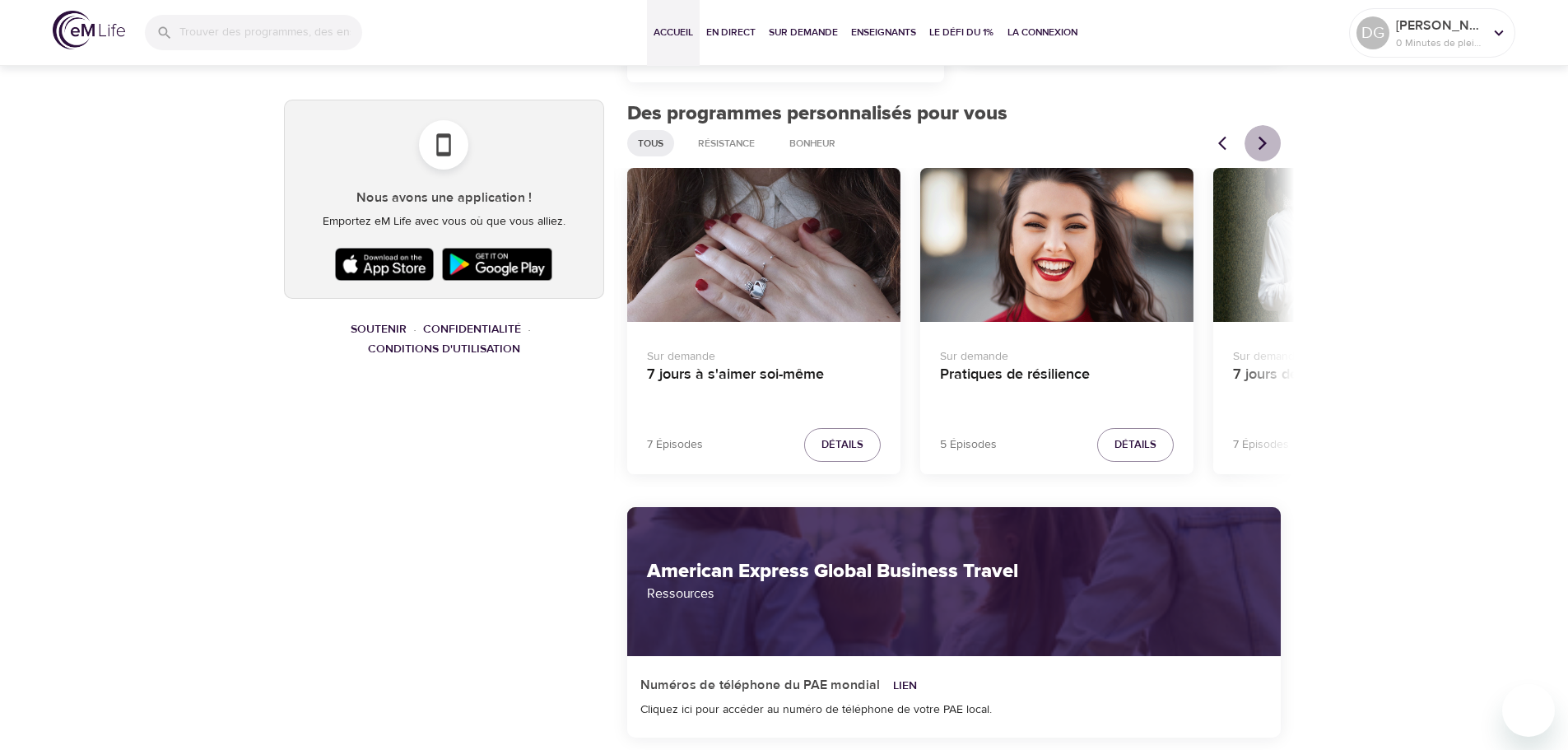
click at [1263, 144] on icon "Articles précédents" at bounding box center [1263, 144] width 17 height 17
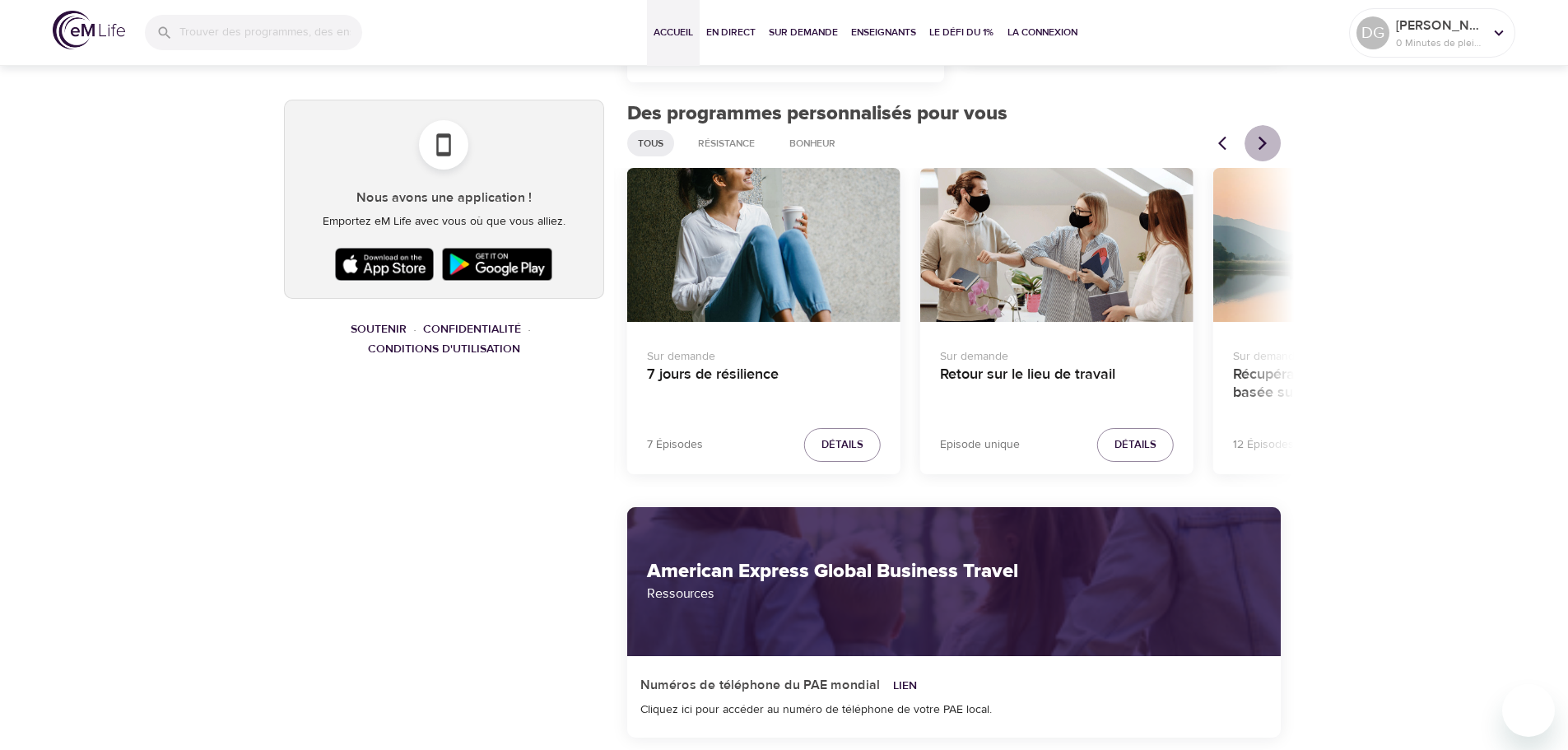
click at [1263, 144] on icon "Articles précédents" at bounding box center [1263, 144] width 17 height 17
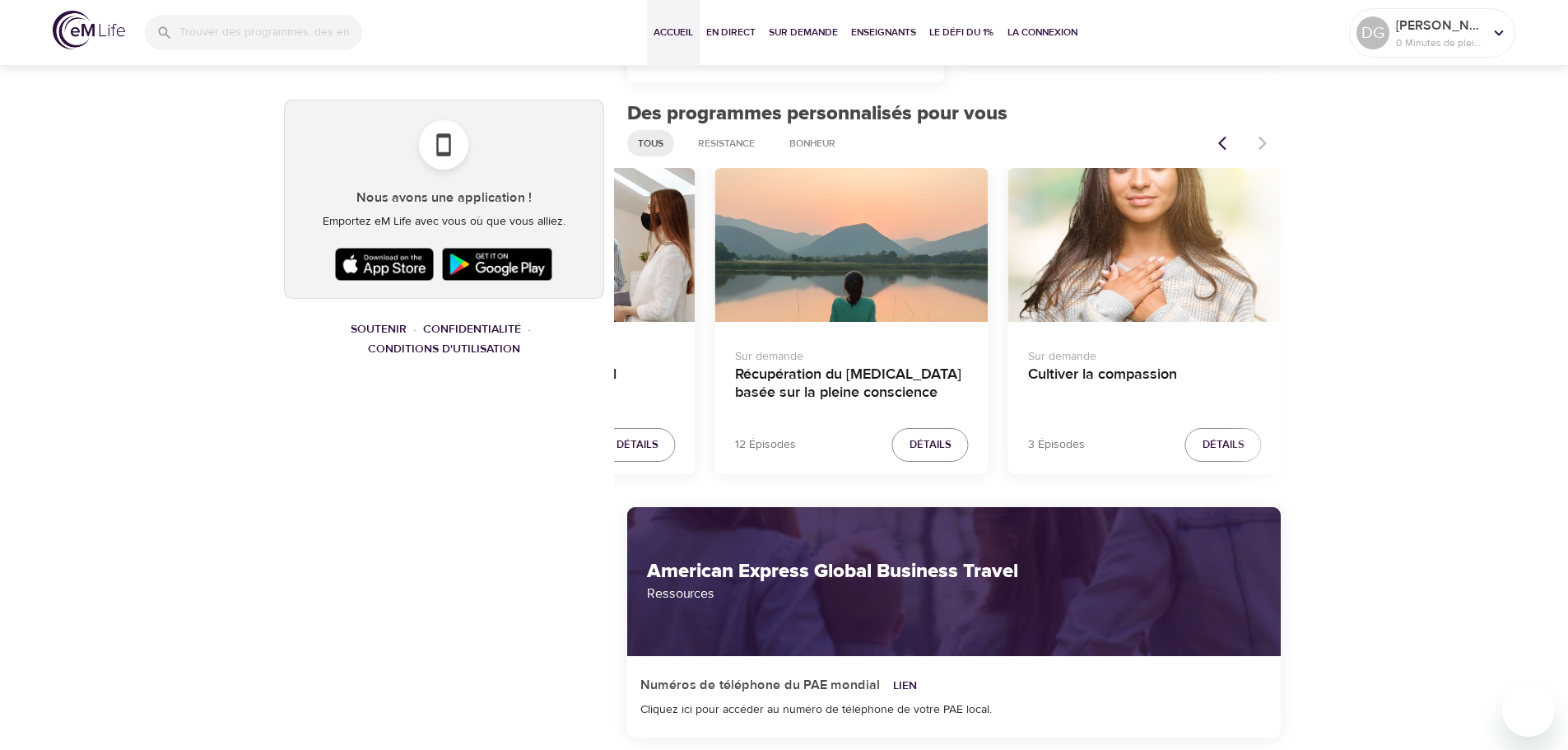
click at [1263, 144] on div at bounding box center [1244, 144] width 72 height 37
click at [1212, 442] on span "Détails" at bounding box center [1224, 445] width 42 height 19
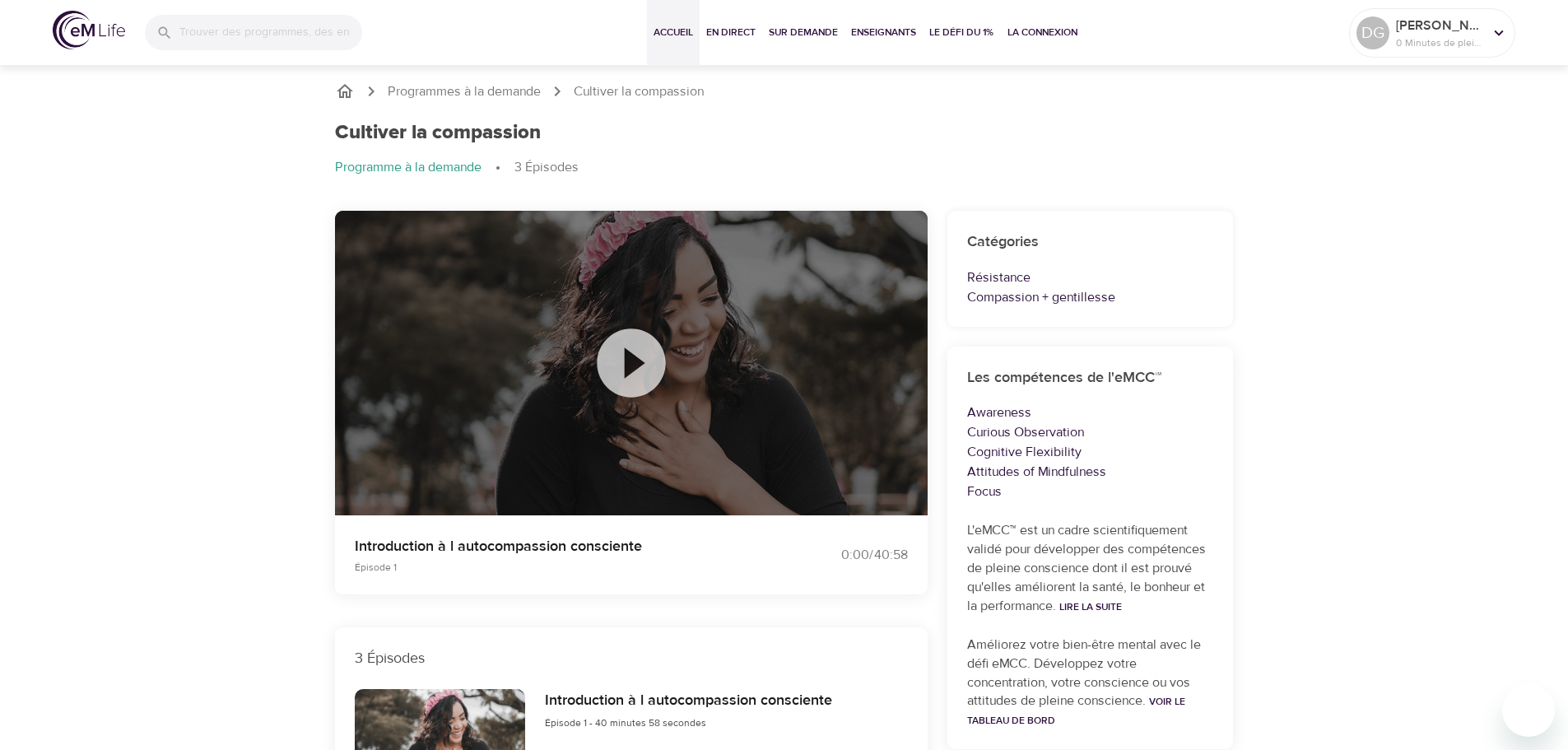
click at [662, 37] on span "Accueil" at bounding box center [674, 32] width 40 height 17
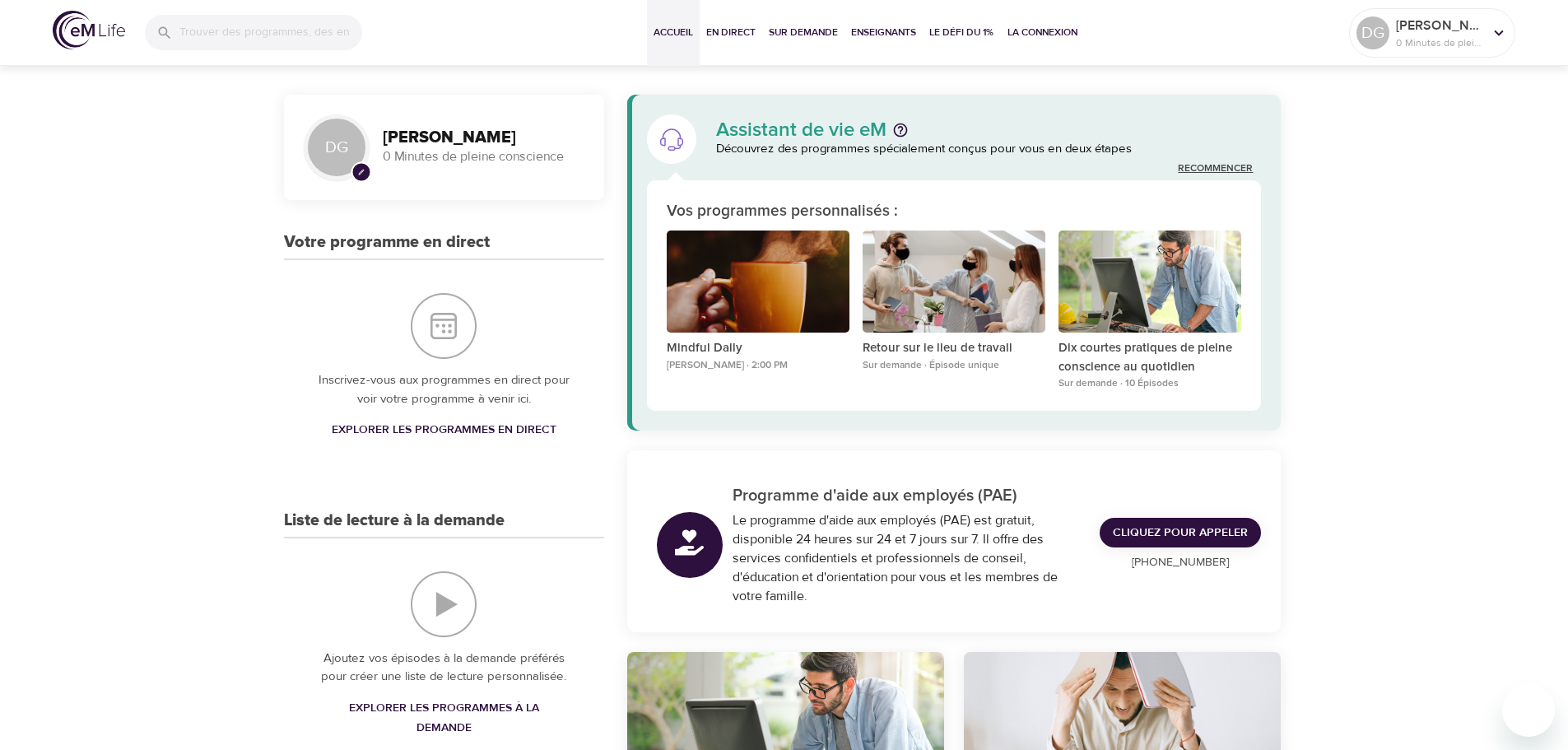
click at [1218, 168] on link "Recommencer" at bounding box center [1215, 168] width 75 height 14
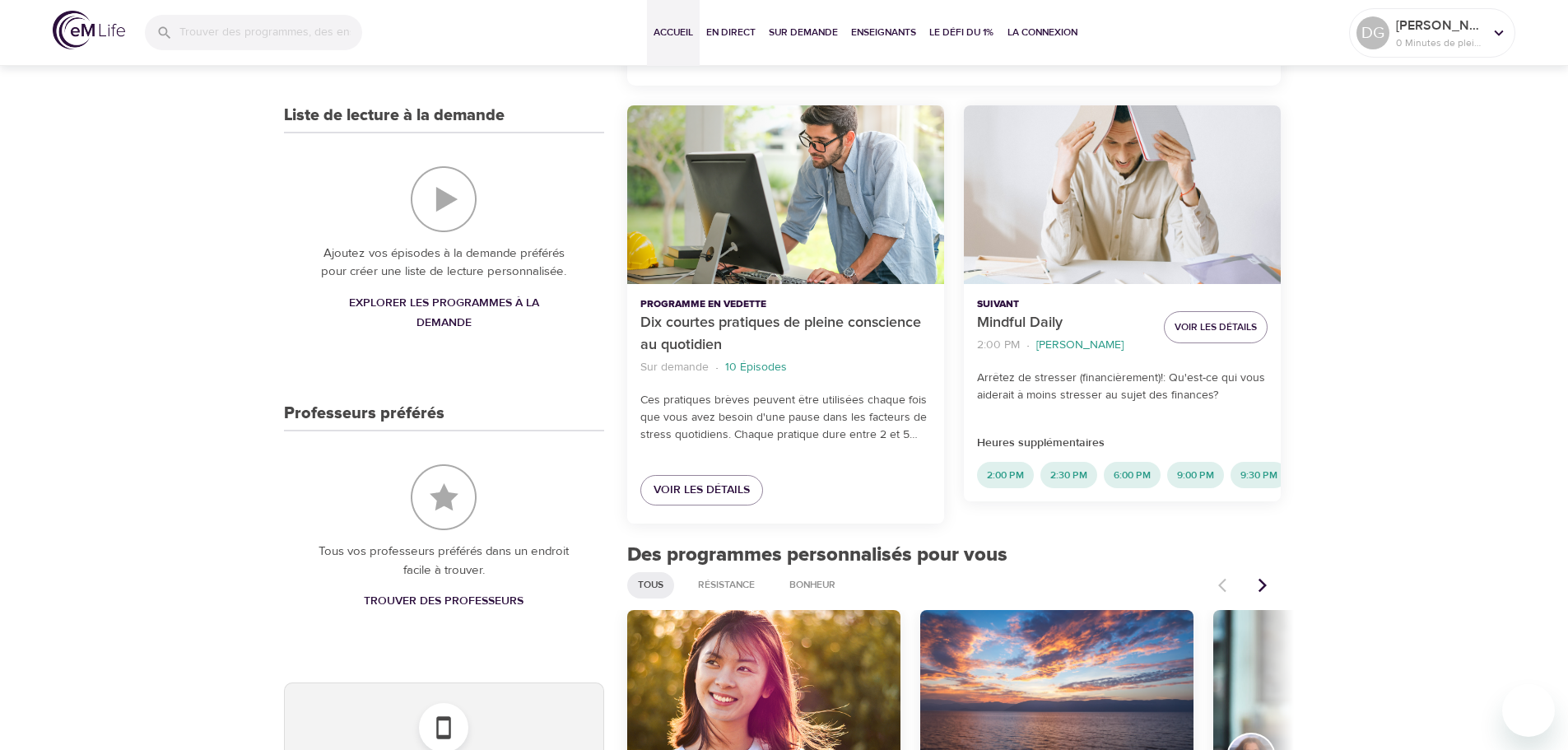
scroll to position [412, 0]
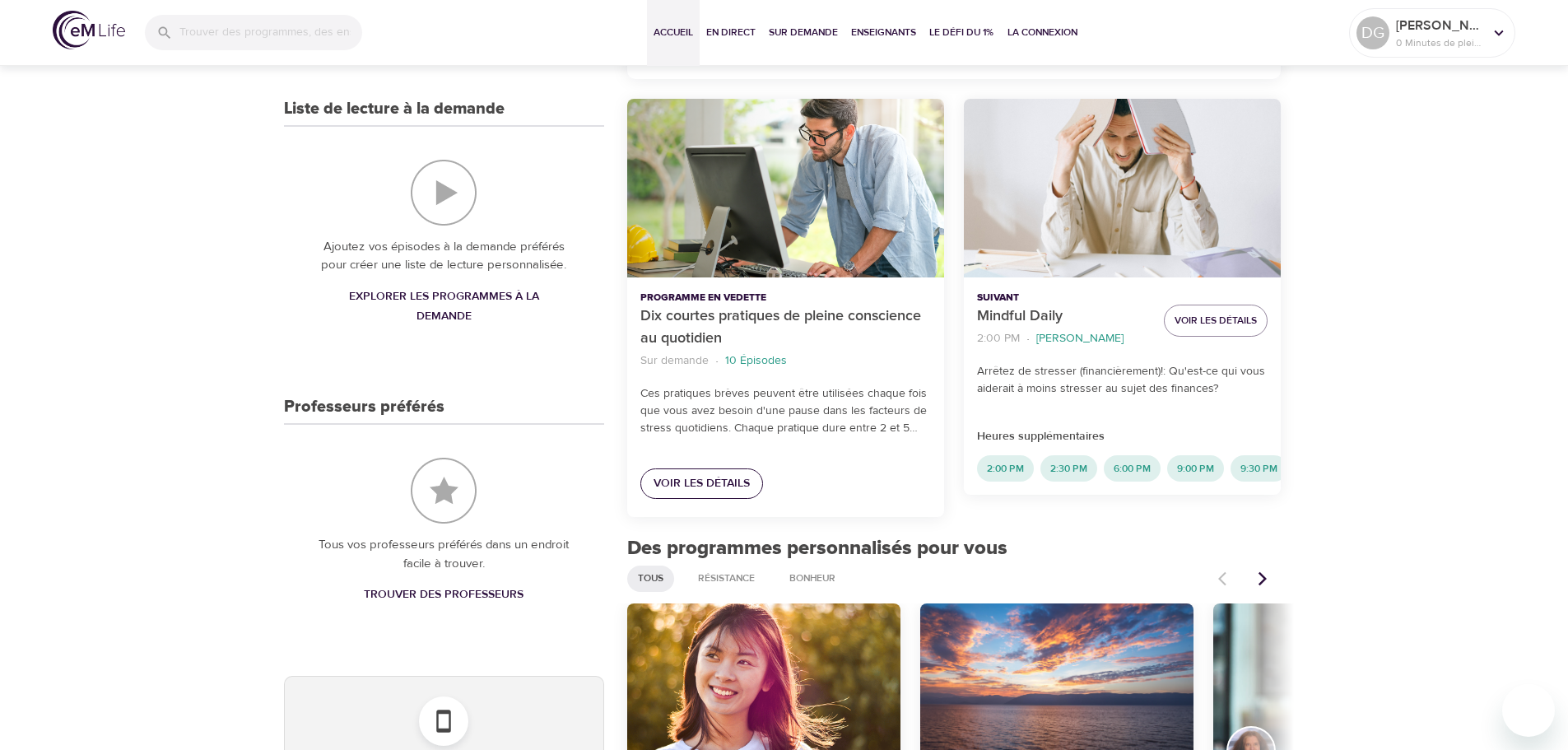
click at [705, 478] on span "Voir les détails" at bounding box center [702, 484] width 96 height 21
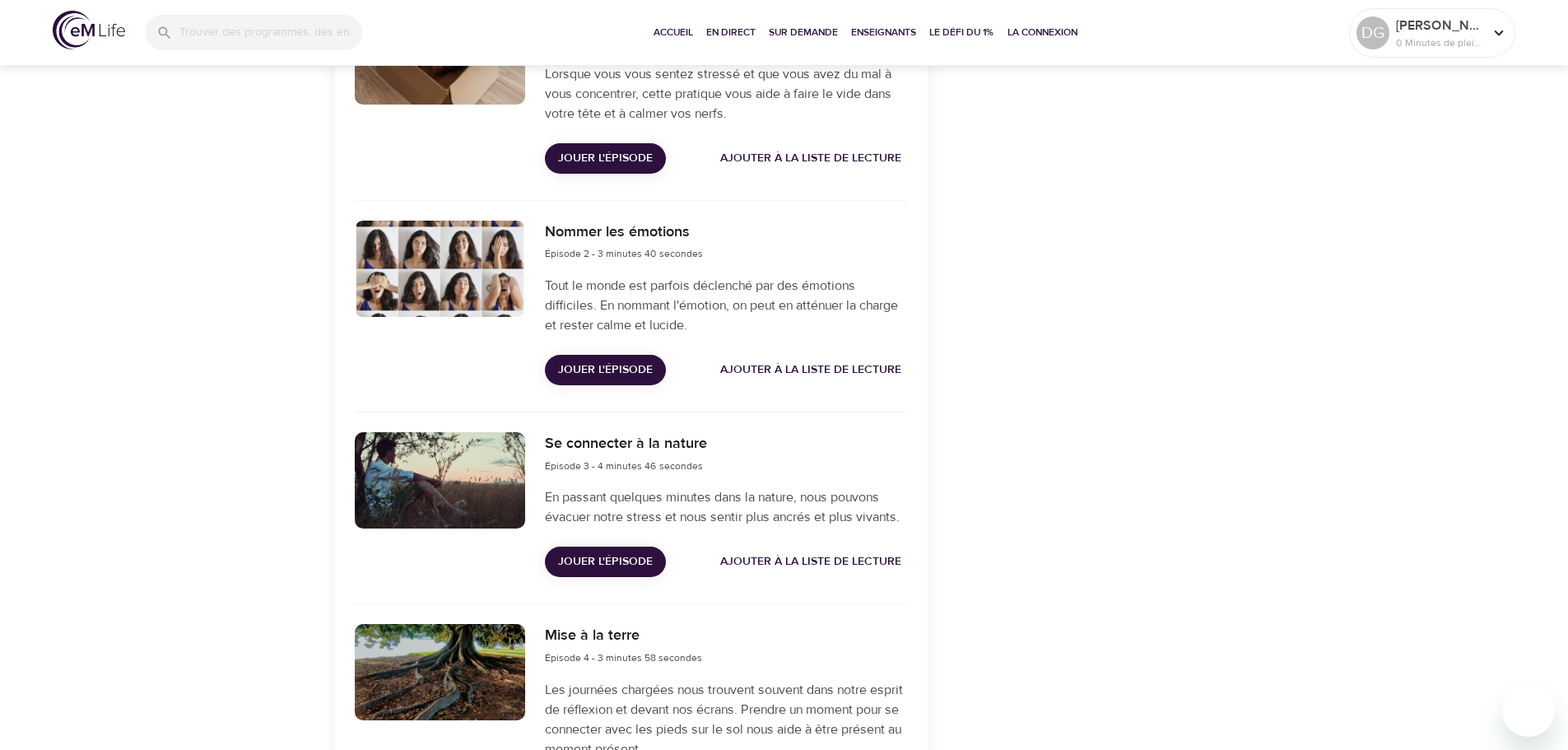
scroll to position [659, 0]
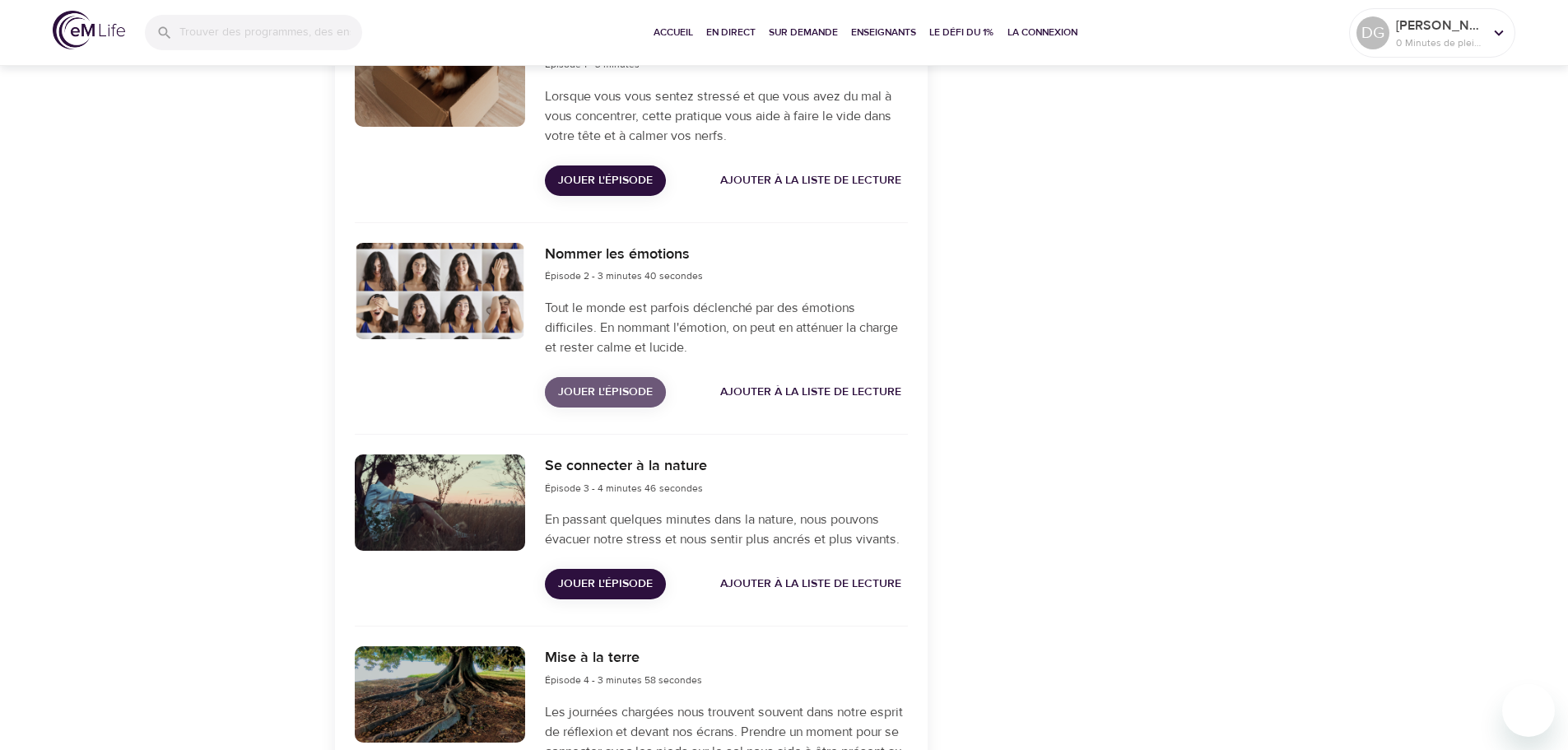
click at [606, 389] on span "Jouer l'épisode" at bounding box center [606, 392] width 95 height 21
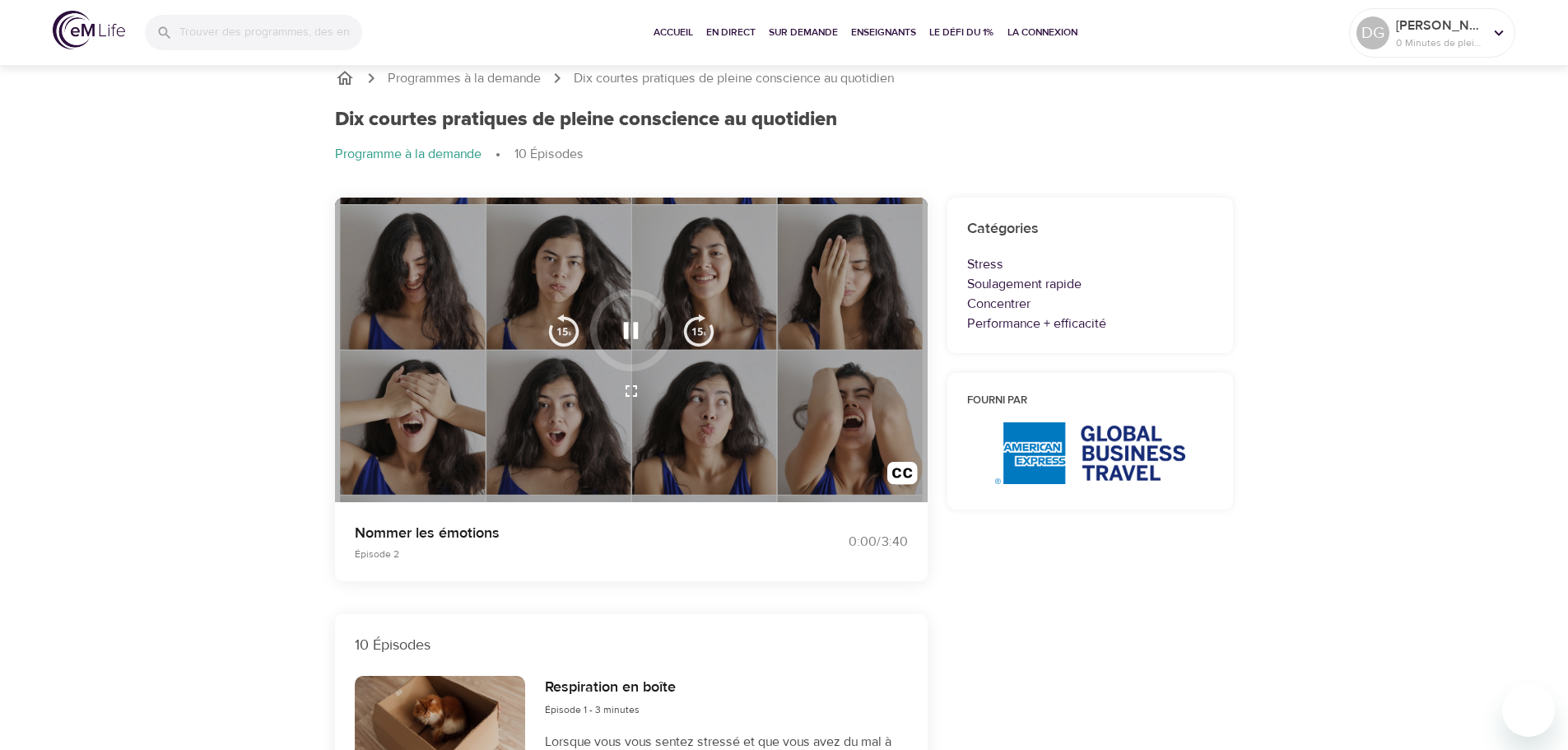
scroll to position [0, 0]
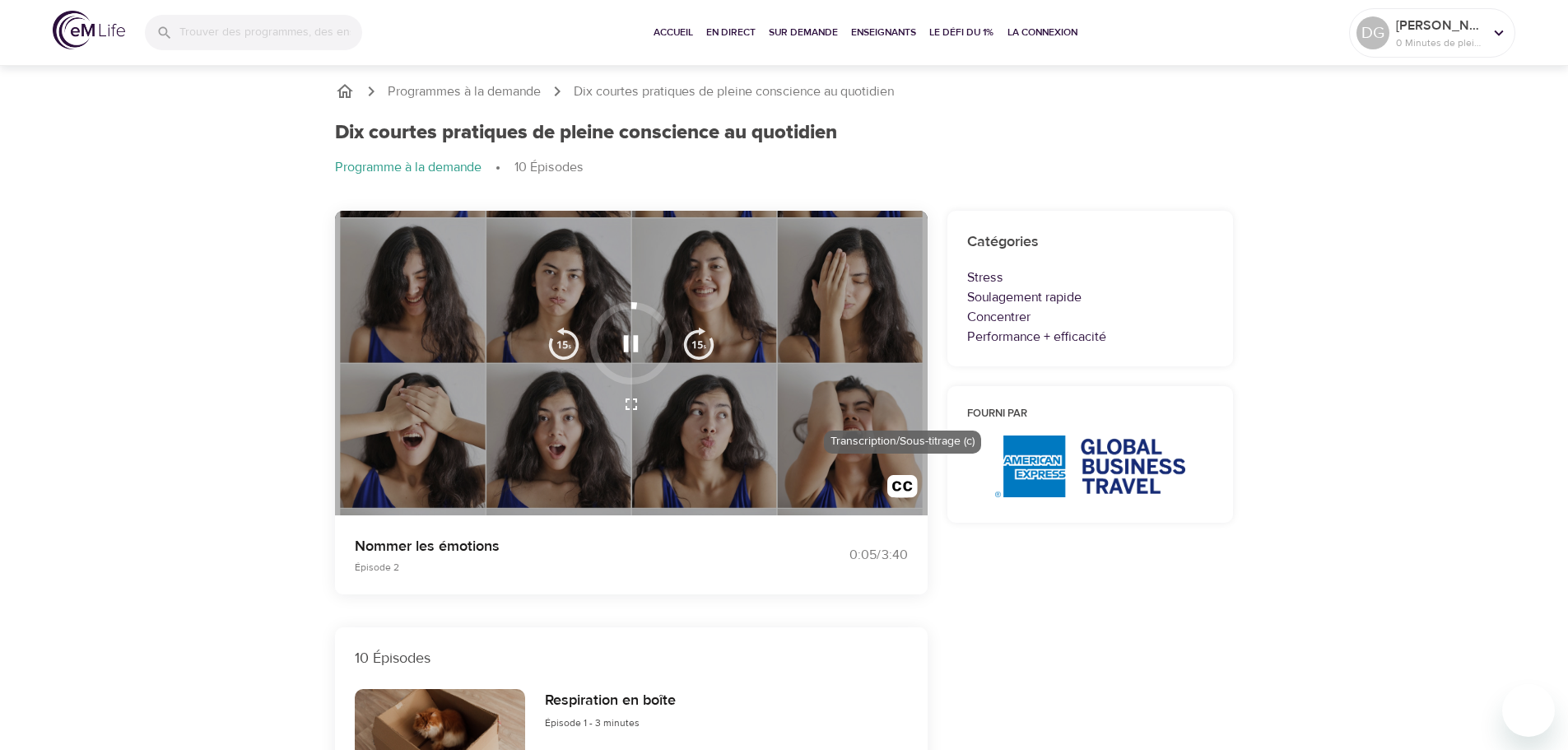
click at [910, 489] on img "button" at bounding box center [903, 490] width 31 height 31
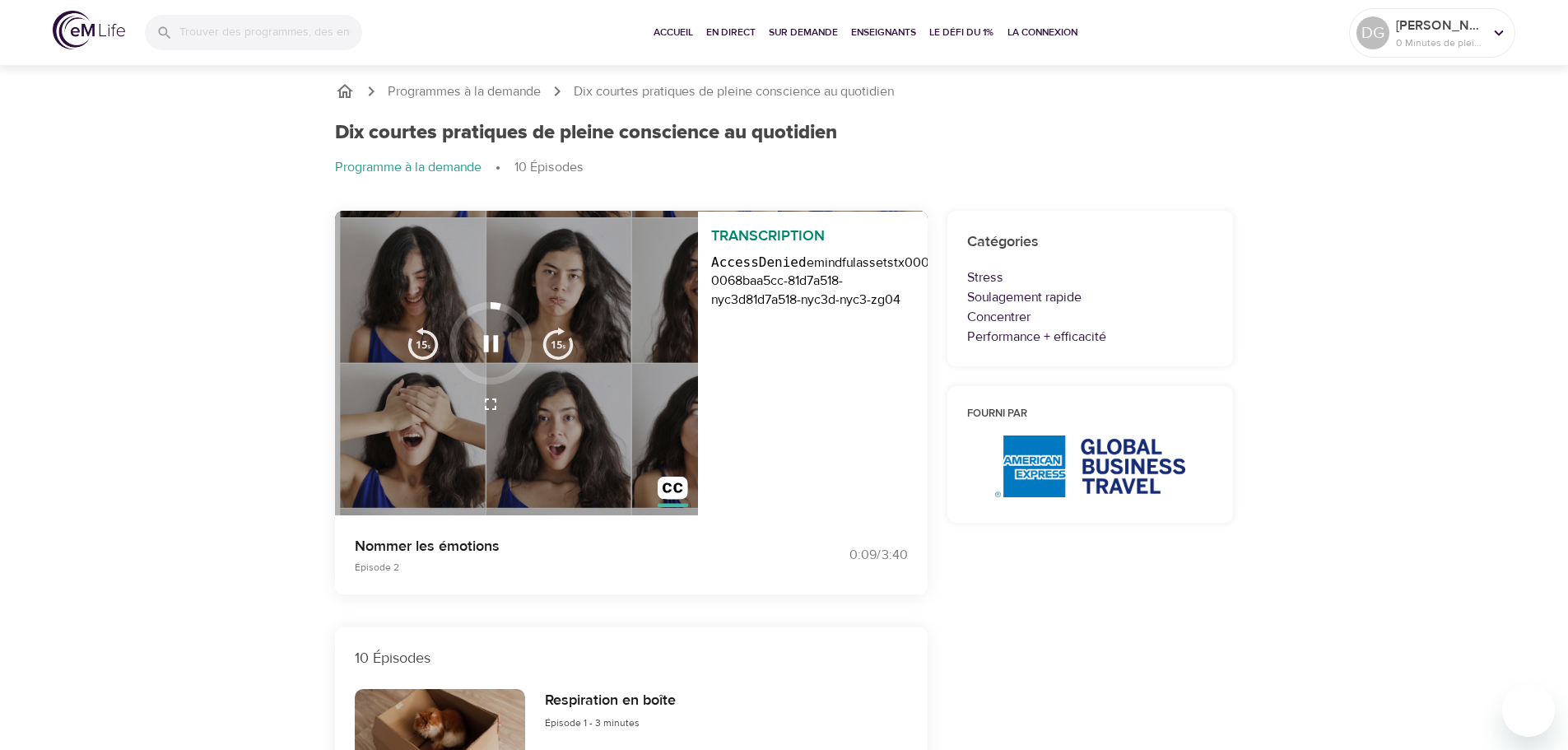
click at [482, 350] on icon "button" at bounding box center [491, 343] width 29 height 29
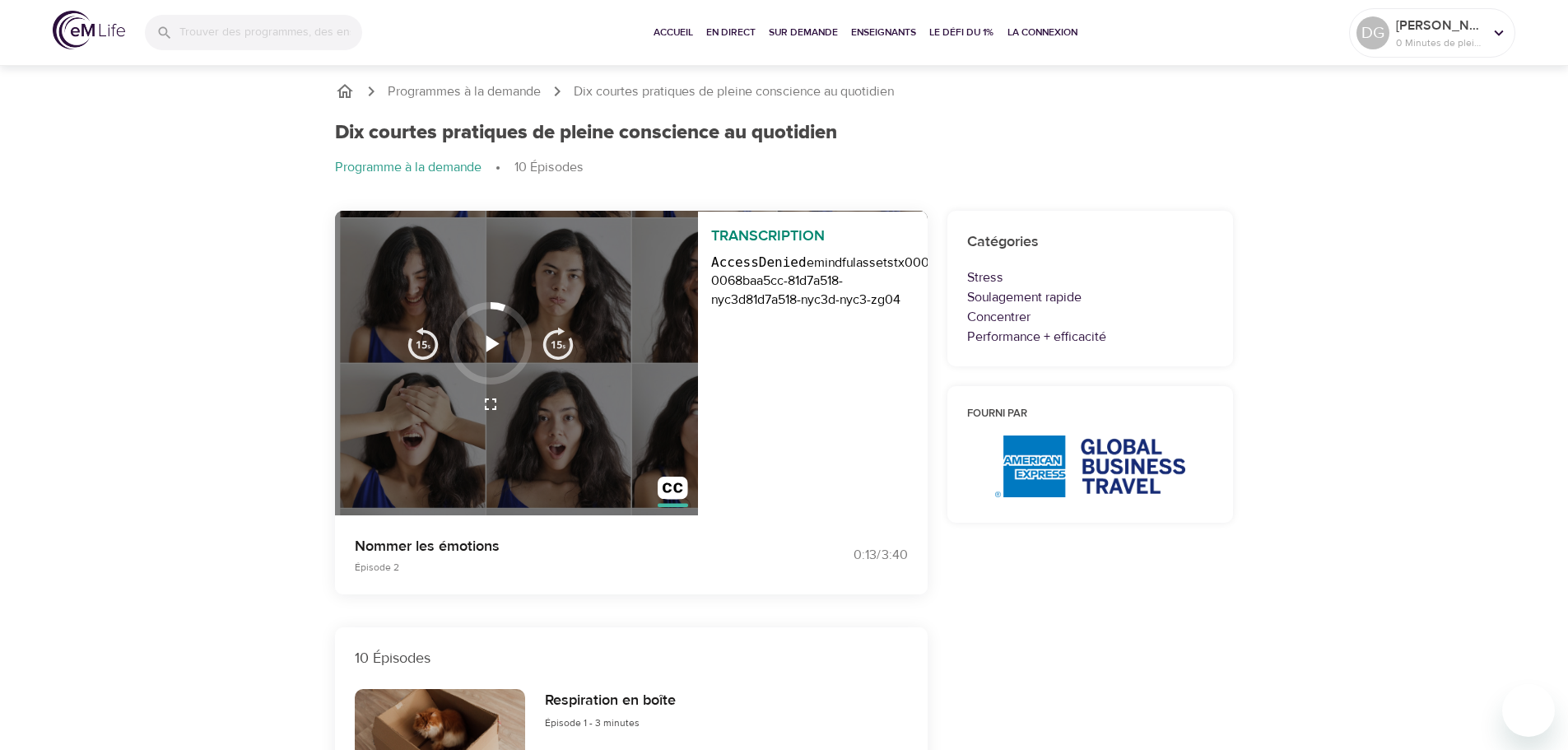
click at [722, 175] on ol "Programme à la demande 10 Épisodes" at bounding box center [785, 168] width 899 height 20
click at [497, 351] on icon "button" at bounding box center [491, 343] width 29 height 29
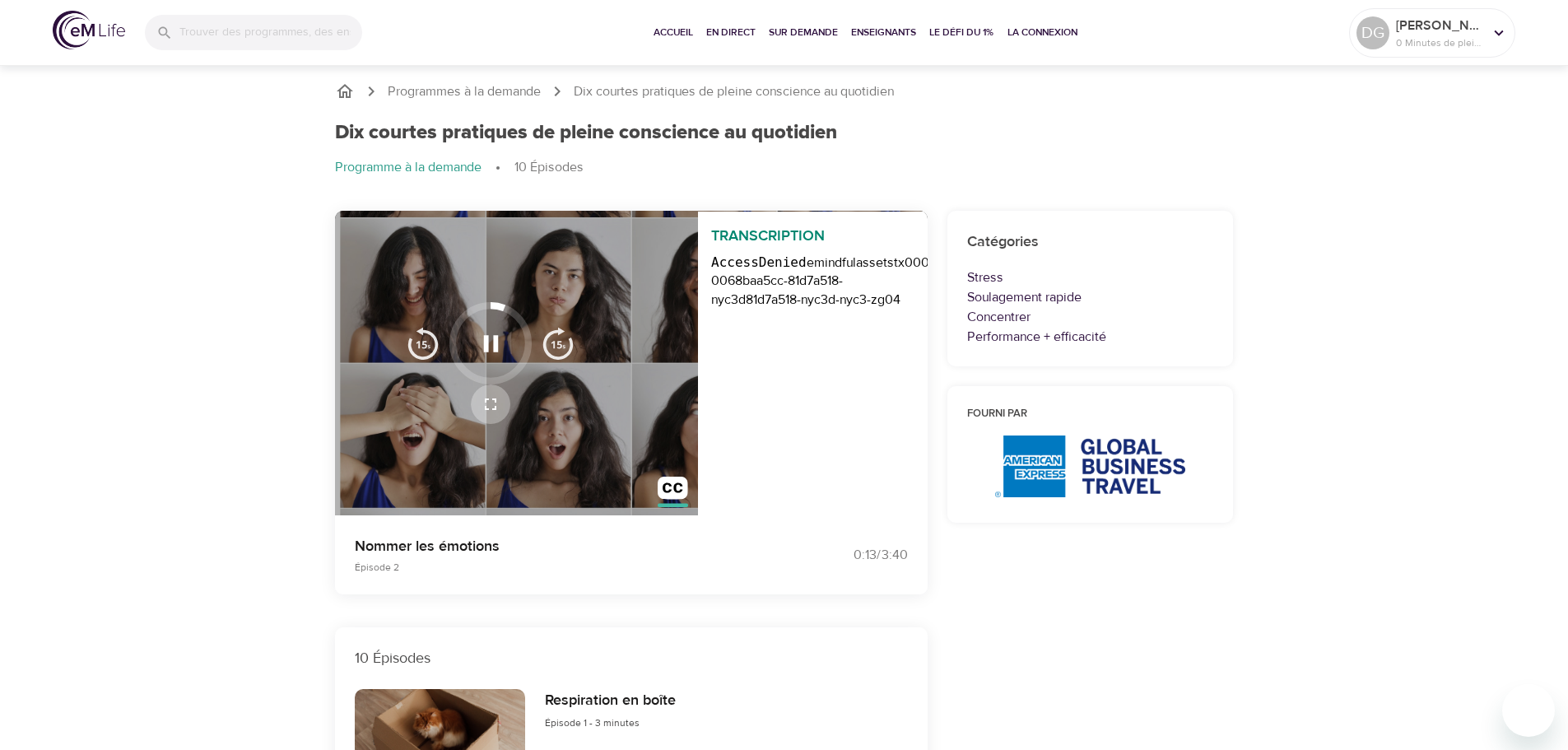
click at [492, 407] on icon "button" at bounding box center [491, 404] width 20 height 20
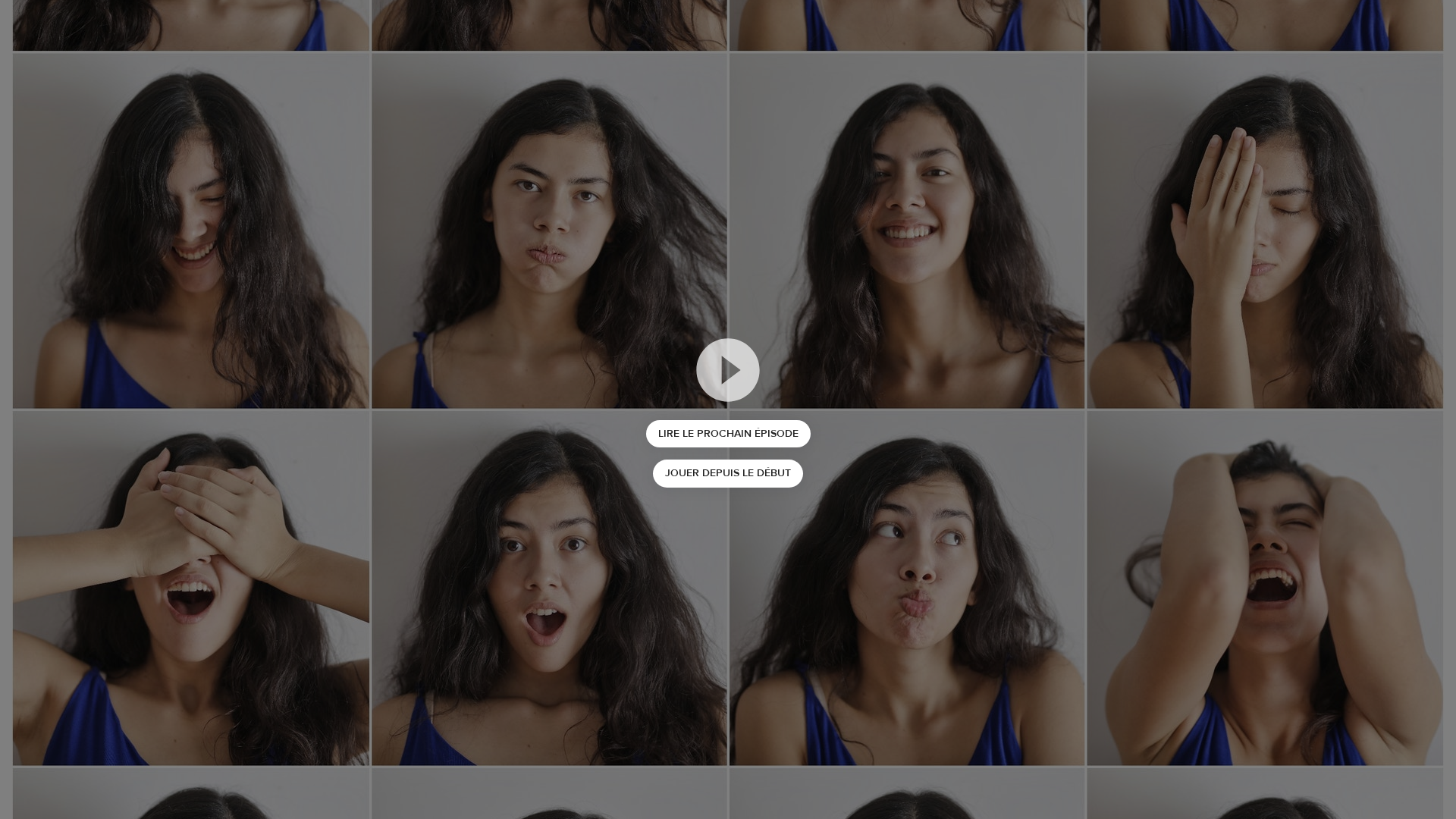
click at [1141, 507] on div "Lire le prochain épisode Jouer depuis le début" at bounding box center [728, 410] width 1456 height 819
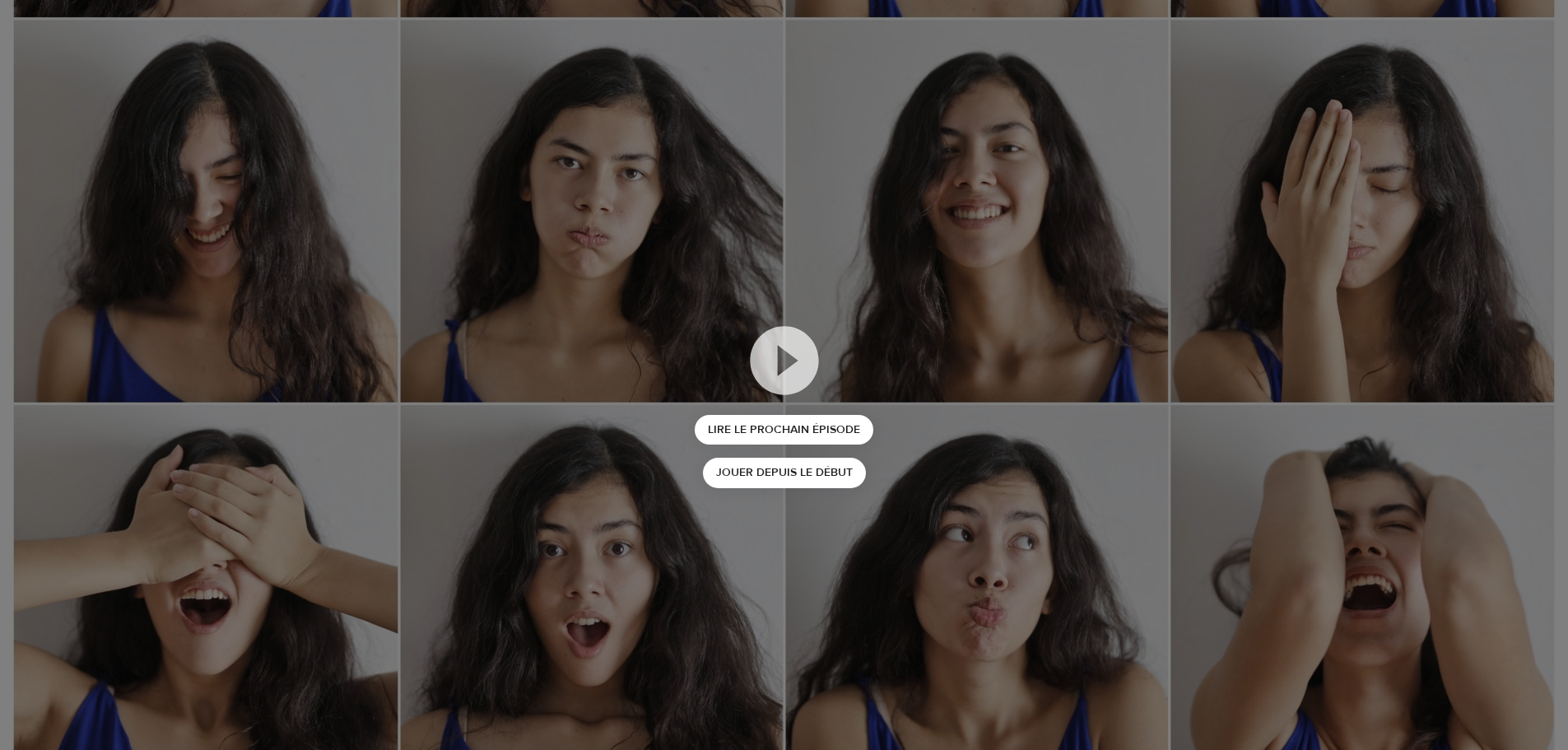
scroll to position [247, 0]
